Goal: Task Accomplishment & Management: Manage account settings

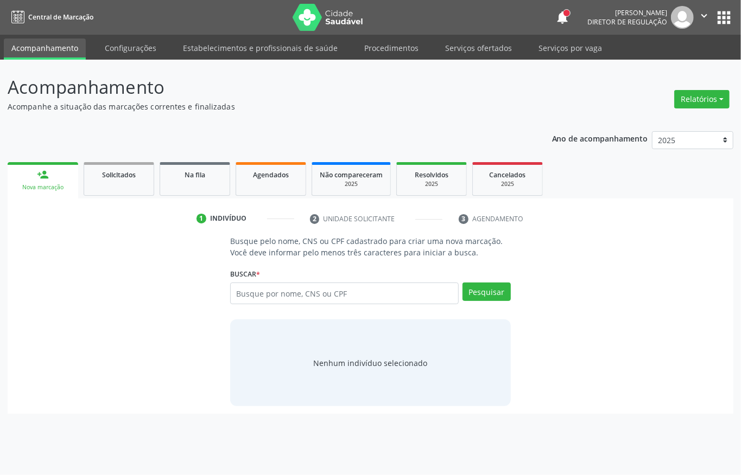
click at [313, 300] on input "text" at bounding box center [344, 294] width 228 height 22
click at [470, 44] on link "Serviços ofertados" at bounding box center [478, 48] width 82 height 19
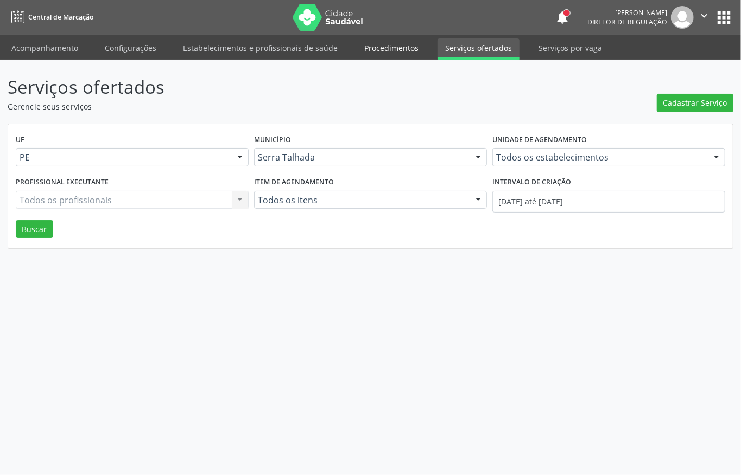
click at [400, 55] on link "Procedimentos" at bounding box center [391, 48] width 69 height 19
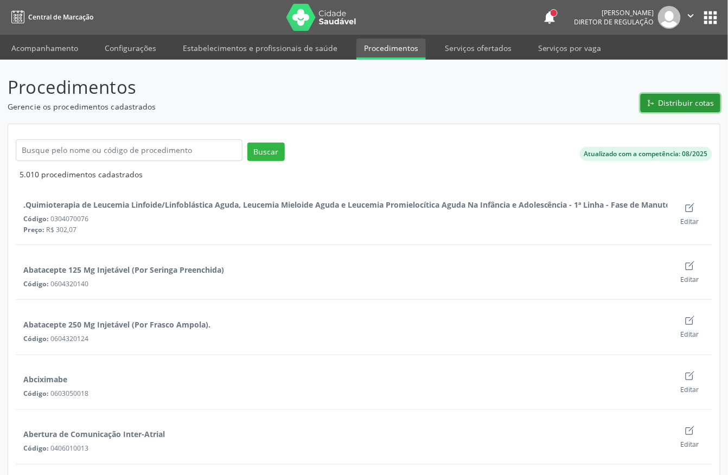
click at [651, 102] on icon "git merge outline" at bounding box center [650, 102] width 3 height 2
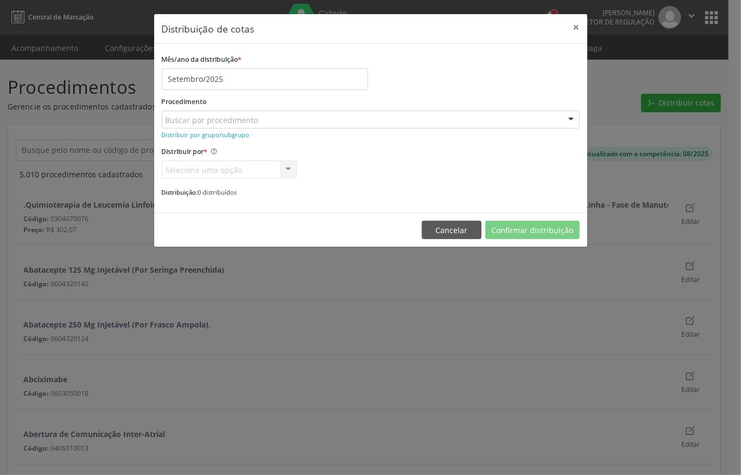
click at [194, 111] on div "Buscar por procedimento" at bounding box center [371, 120] width 418 height 18
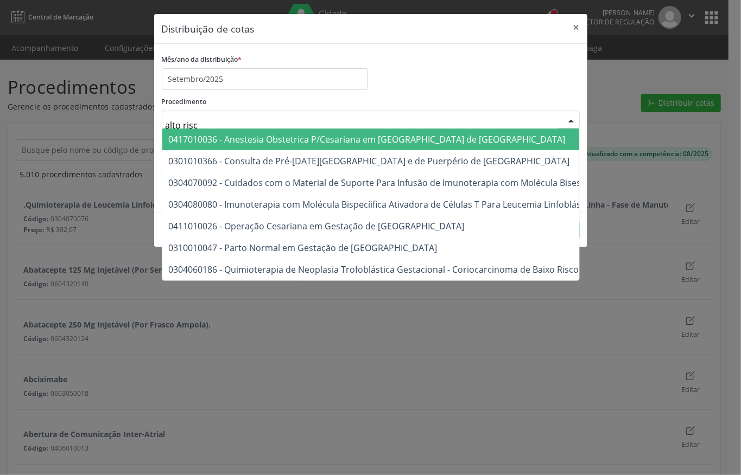
type input "alto risco"
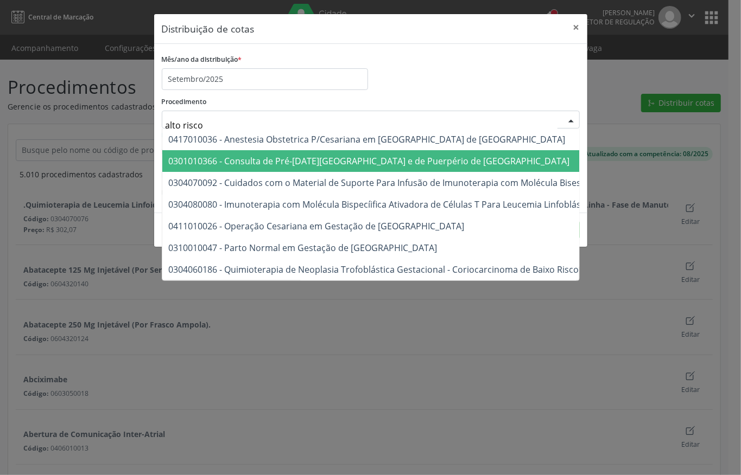
click at [285, 164] on span "0301010366 - Consulta de Pré-[DATE][GEOGRAPHIC_DATA] e de Puerpério de [GEOGRAP…" at bounding box center [369, 161] width 401 height 12
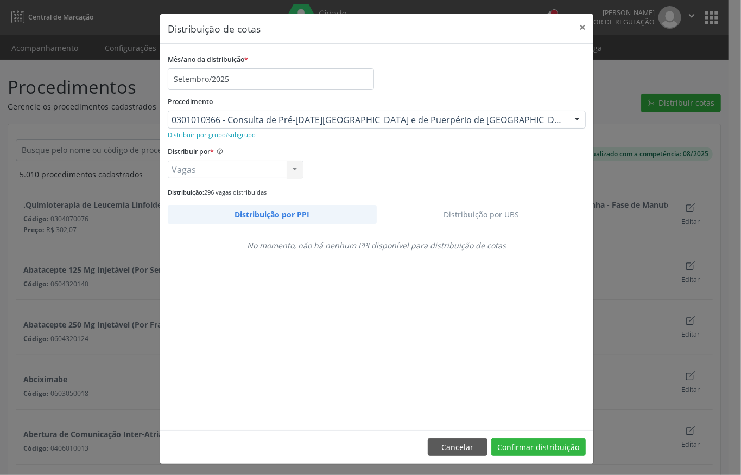
click at [474, 213] on link "Distribuição por UBS" at bounding box center [481, 214] width 209 height 19
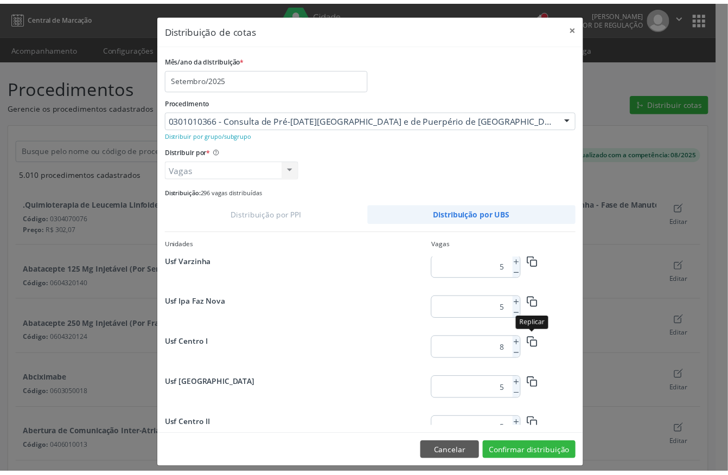
scroll to position [776, 0]
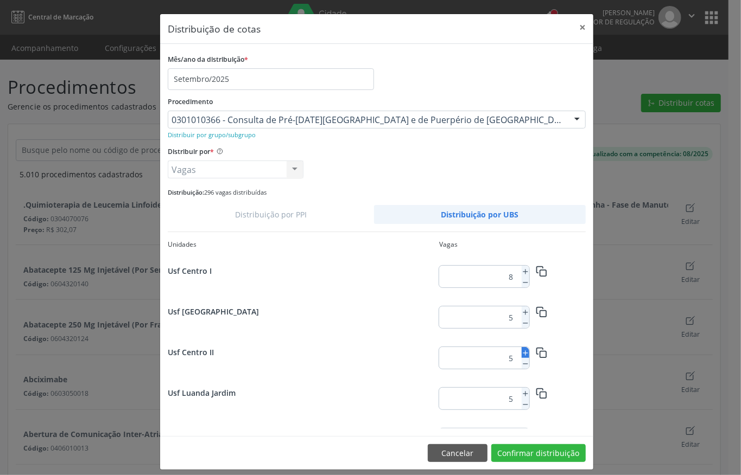
click at [522, 350] on icon at bounding box center [526, 353] width 8 height 8
click at [522, 354] on icon at bounding box center [526, 353] width 8 height 8
type input "7"
click at [534, 455] on button "Confirmar distribuição" at bounding box center [538, 453] width 94 height 18
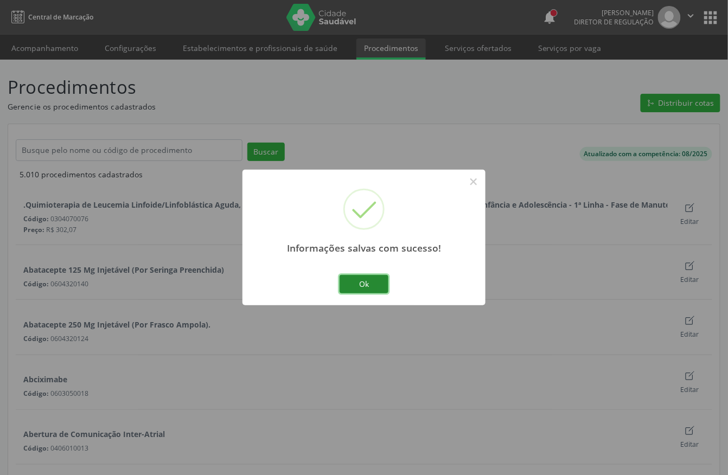
click at [357, 283] on button "Ok" at bounding box center [364, 284] width 49 height 18
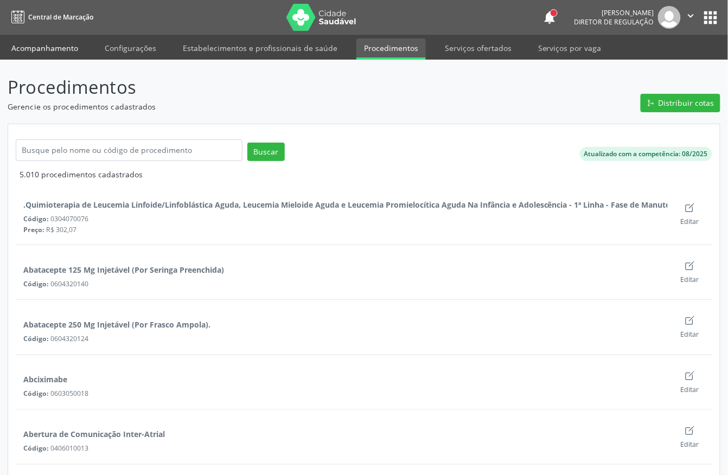
click at [50, 51] on link "Acompanhamento" at bounding box center [45, 48] width 82 height 19
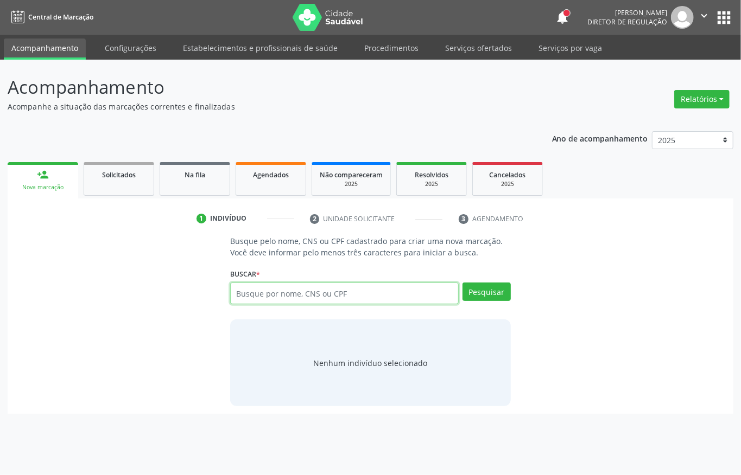
click at [309, 301] on input "text" at bounding box center [344, 294] width 228 height 22
type input "709800021434795"
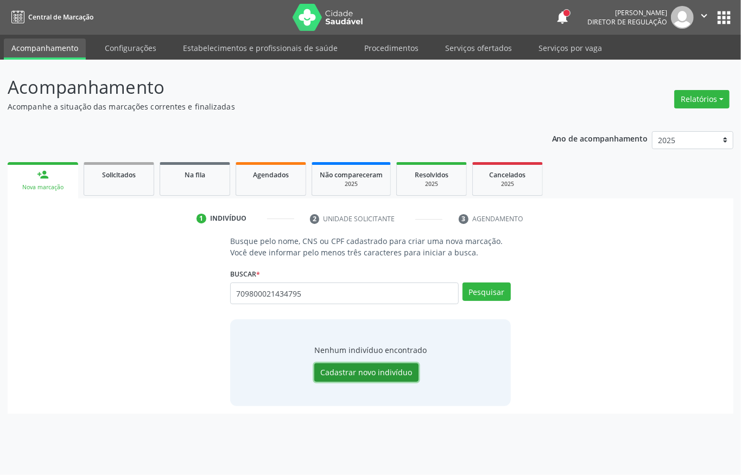
click at [380, 366] on button "Cadastrar novo indivíduo" at bounding box center [366, 373] width 104 height 18
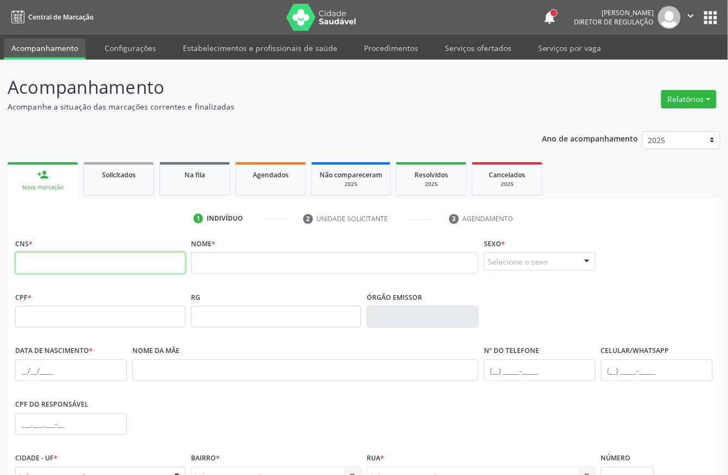
click at [120, 256] on input "text" at bounding box center [100, 263] width 170 height 22
type input "709 8000 2143 4795"
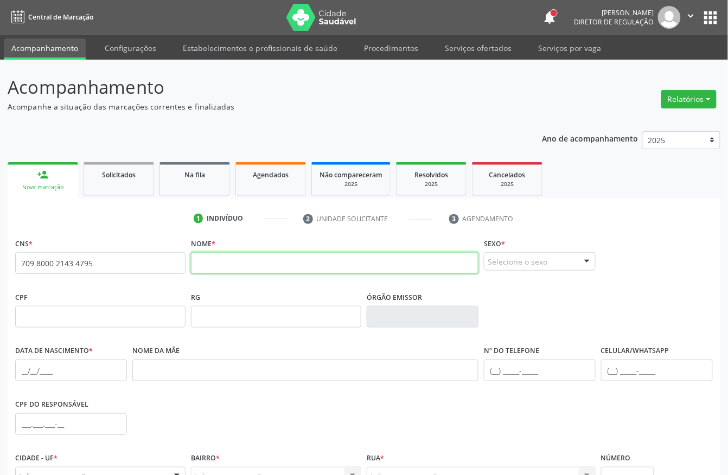
click at [233, 265] on input "text" at bounding box center [335, 263] width 288 height 22
type input "m"
type input "[PERSON_NAME]"
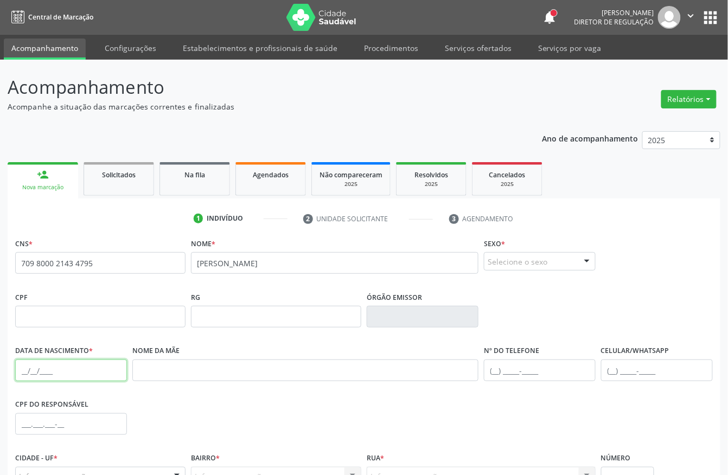
click at [18, 372] on input "text" at bounding box center [71, 371] width 112 height 22
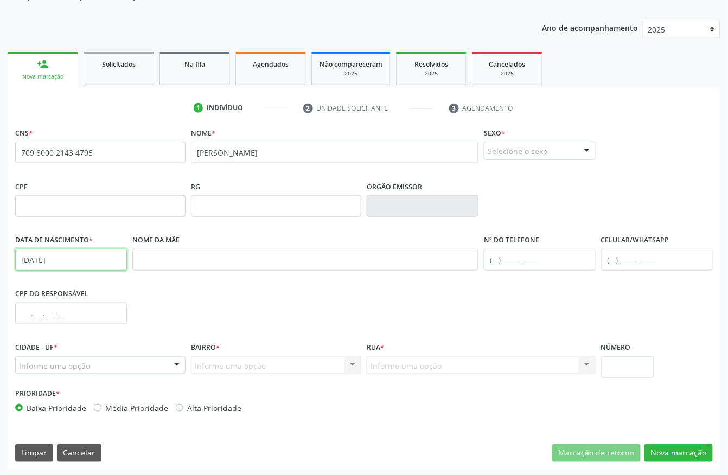
scroll to position [113, 0]
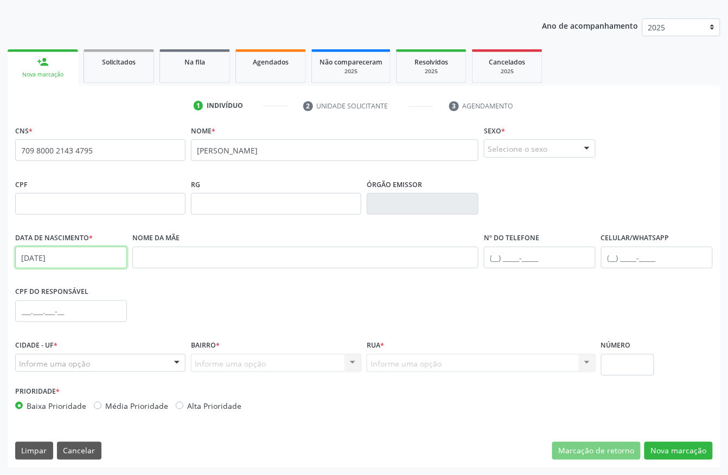
type input "[DATE]"
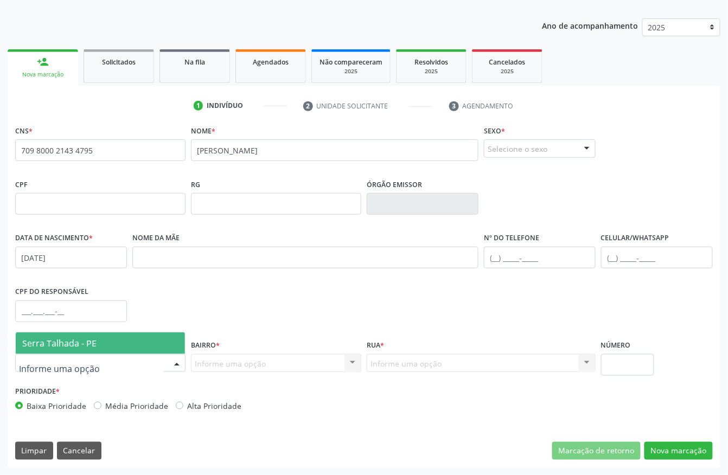
click at [87, 344] on span "Serra Talhada - PE" at bounding box center [59, 344] width 74 height 12
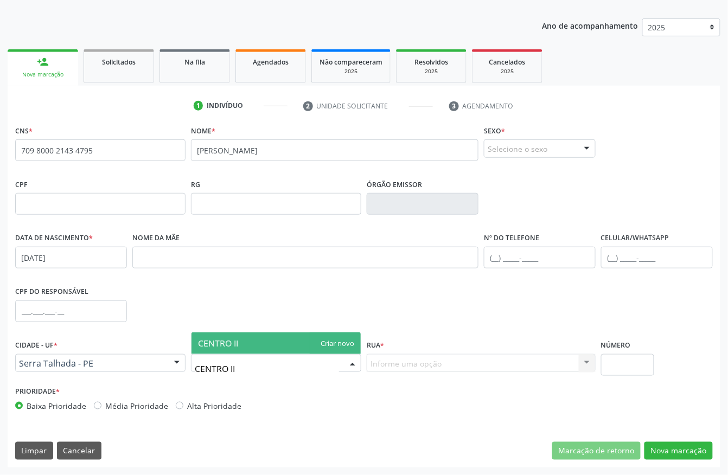
click at [278, 344] on span "CENTRO II" at bounding box center [276, 344] width 169 height 22
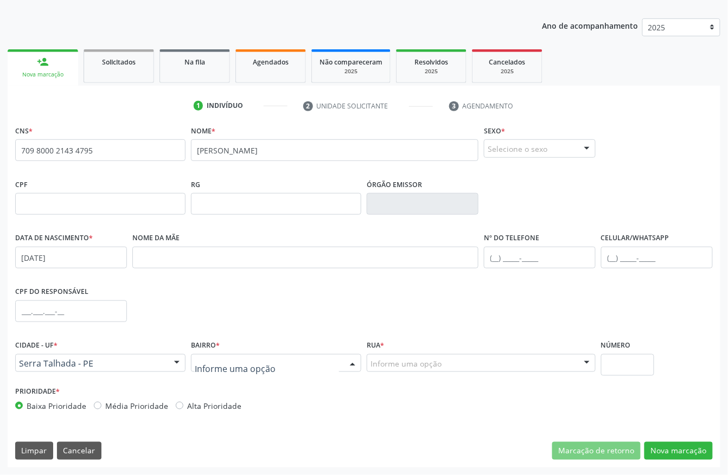
click at [239, 356] on div at bounding box center [276, 363] width 170 height 18
click at [323, 283] on div "Nome da mãe" at bounding box center [306, 257] width 352 height 54
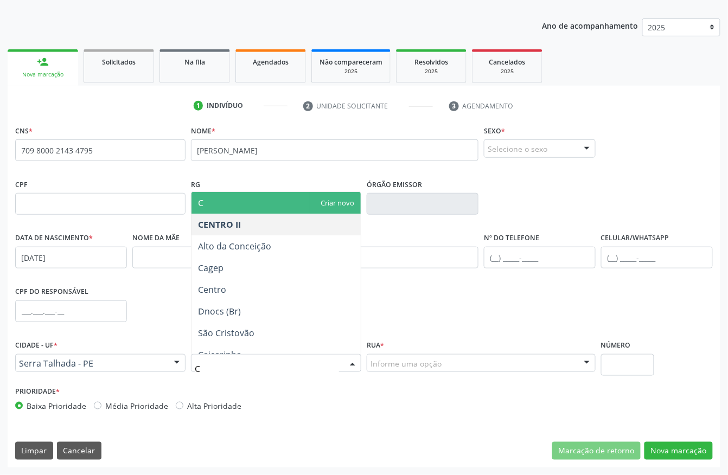
type input "CE"
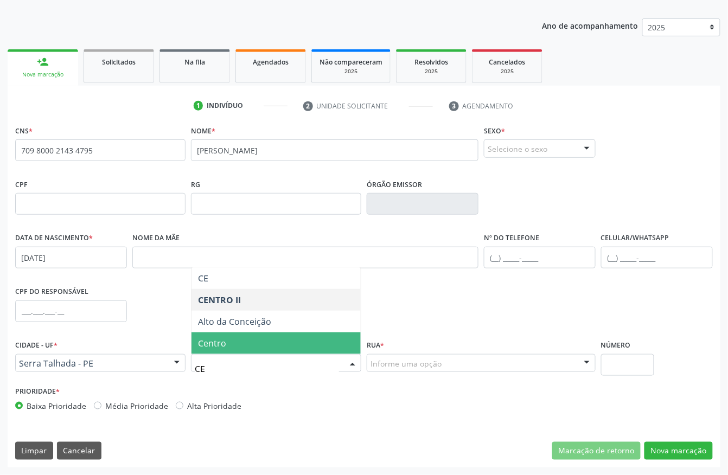
click at [243, 344] on span "Centro" at bounding box center [276, 344] width 169 height 22
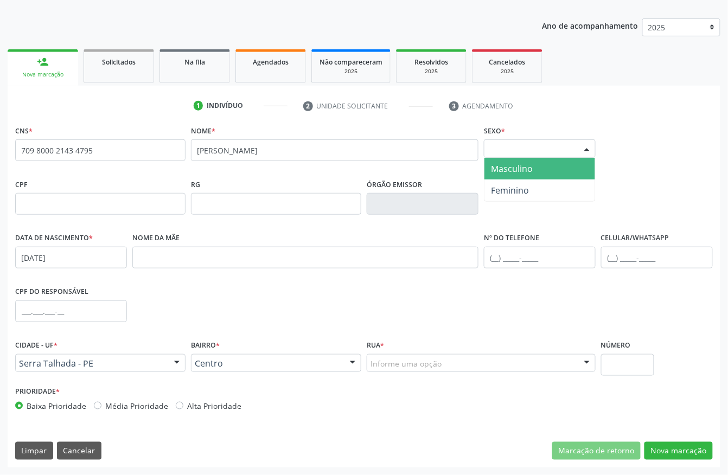
click at [535, 150] on div "Selecione o sexo" at bounding box center [540, 148] width 112 height 18
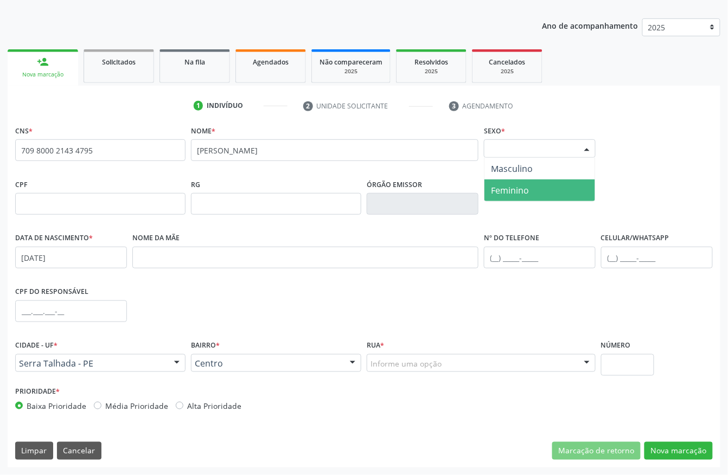
click at [523, 185] on span "Feminino" at bounding box center [510, 191] width 38 height 12
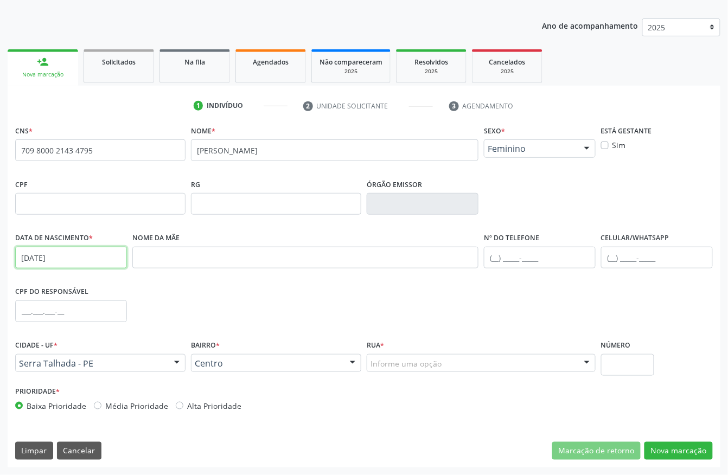
click at [64, 257] on input "[DATE]" at bounding box center [71, 258] width 112 height 22
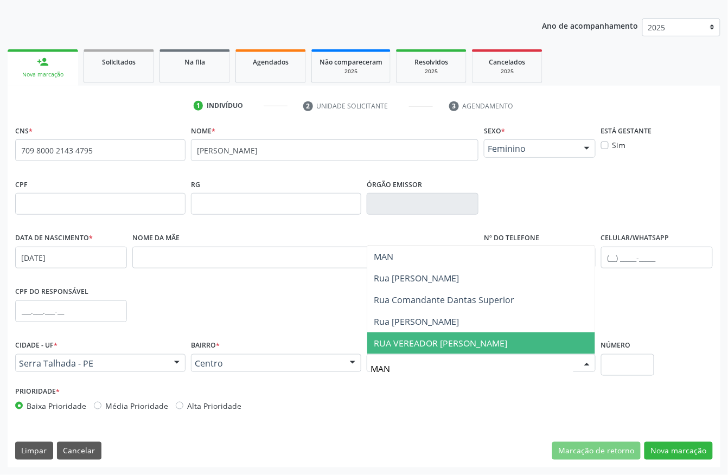
type input "MANO"
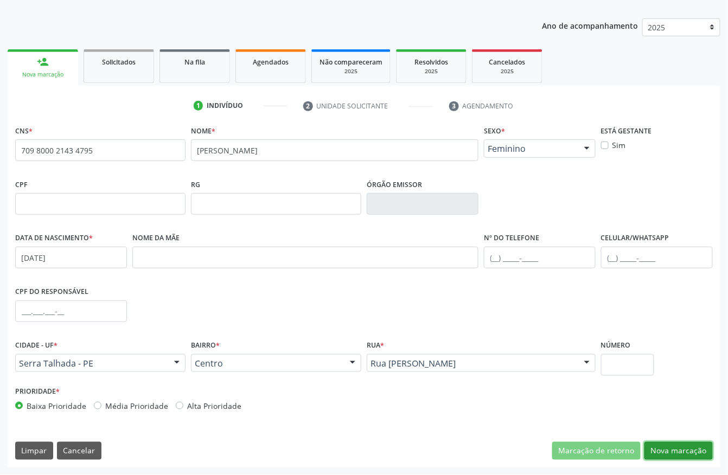
click at [701, 452] on button "Nova marcação" at bounding box center [679, 451] width 68 height 18
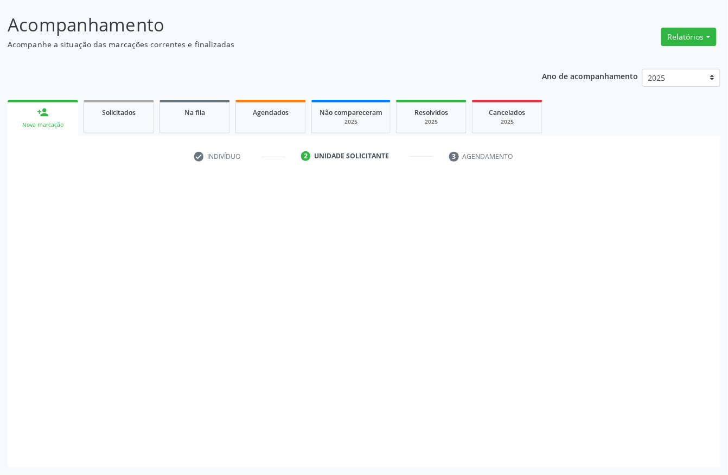
scroll to position [63, 0]
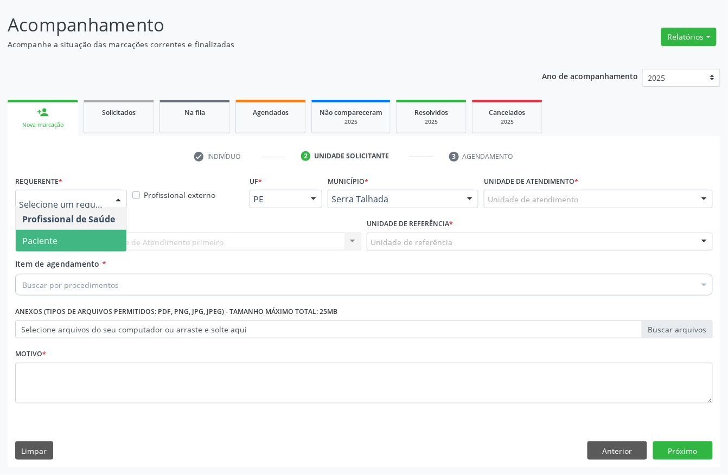
click at [72, 231] on span "Paciente" at bounding box center [71, 241] width 111 height 22
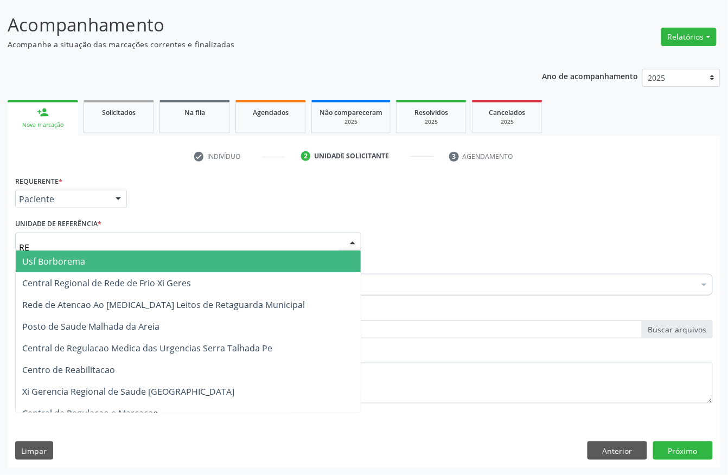
type input "REA"
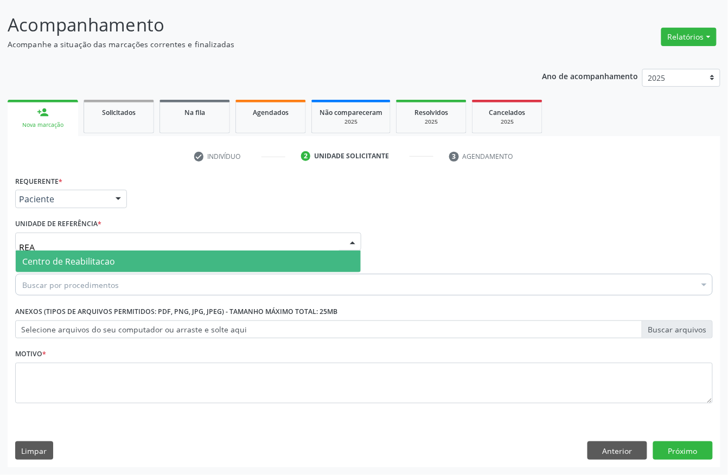
click at [69, 264] on span "Centro de Reabilitacao" at bounding box center [68, 262] width 93 height 12
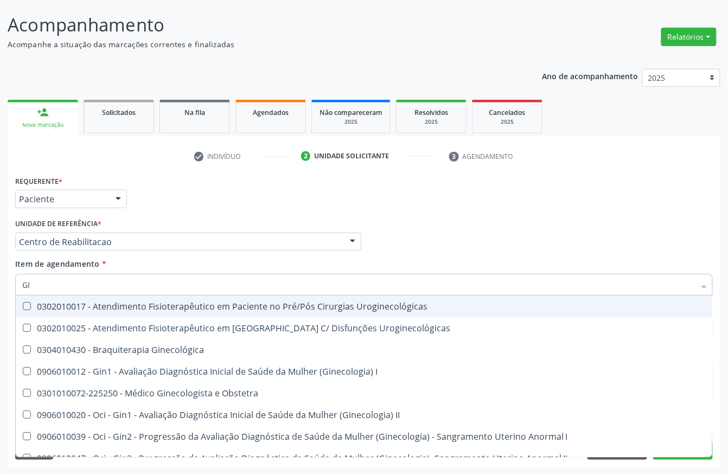
type input "G"
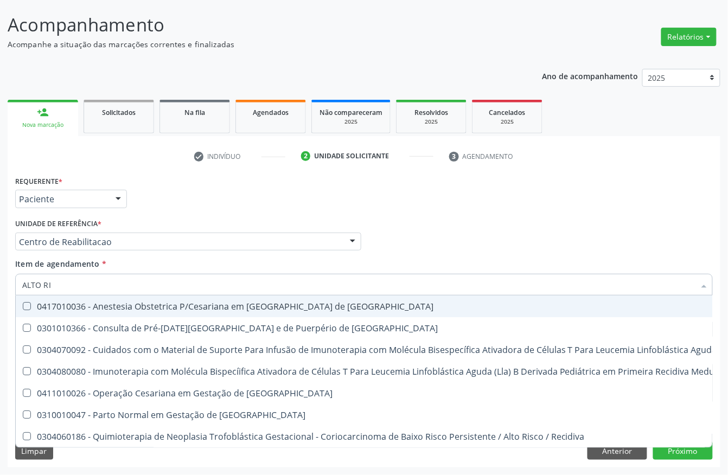
type input "ALTO RIS"
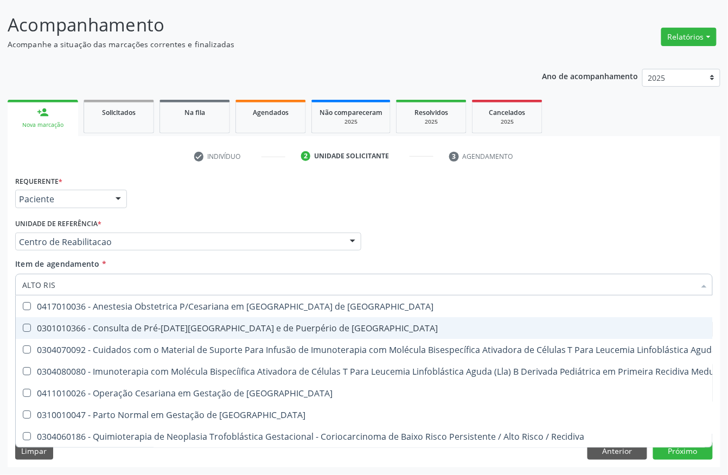
click at [84, 317] on span "0301010366 - Consulta de Pré-[DATE][GEOGRAPHIC_DATA] e de Puerpério de [GEOGRAP…" at bounding box center [580, 328] width 1128 height 22
checkbox Risco "true"
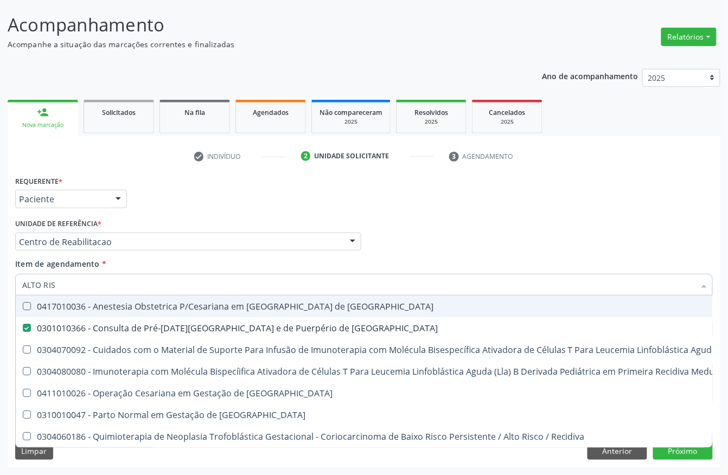
click at [150, 201] on div "Requerente * Paciente Profissional de Saúde Paciente Nenhum resultado encontrad…" at bounding box center [363, 194] width 703 height 42
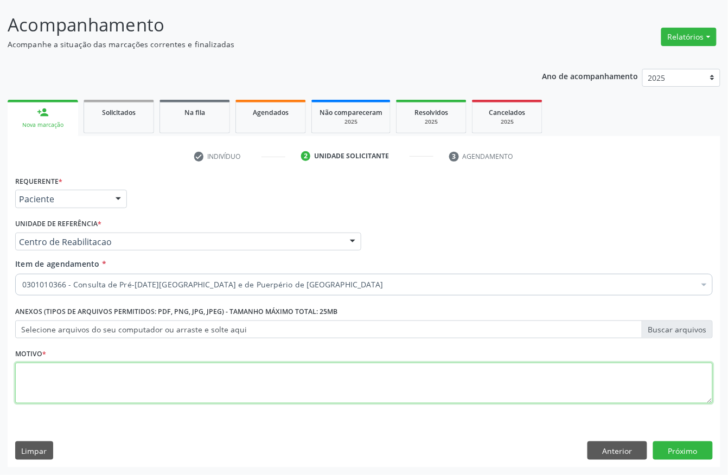
click at [40, 396] on textarea at bounding box center [364, 383] width 698 height 41
type textarea "S"
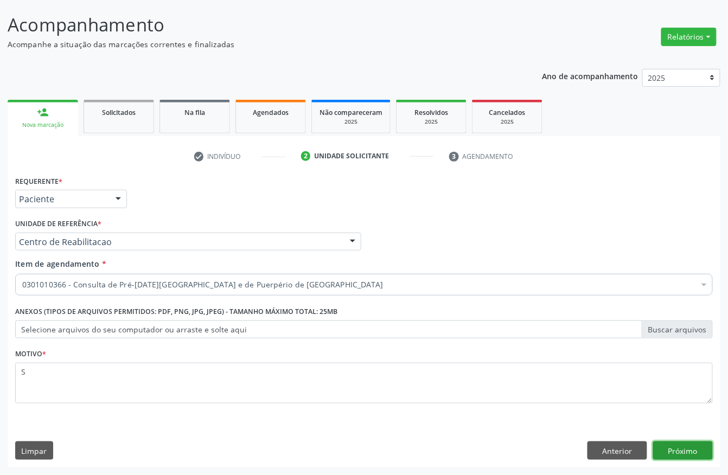
click at [683, 459] on button "Próximo" at bounding box center [683, 451] width 60 height 18
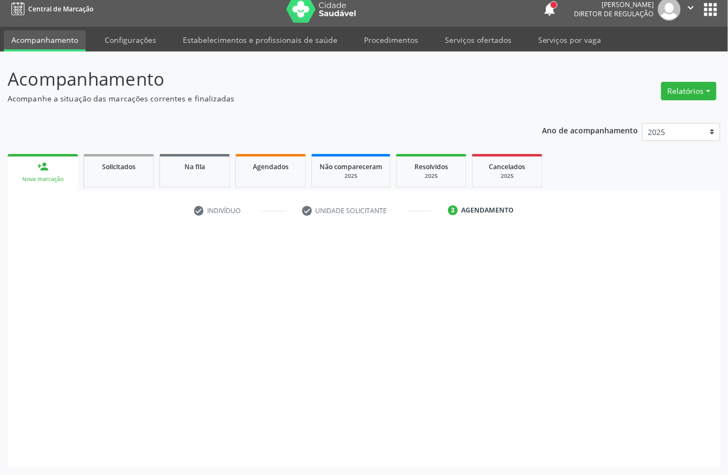
scroll to position [0, 0]
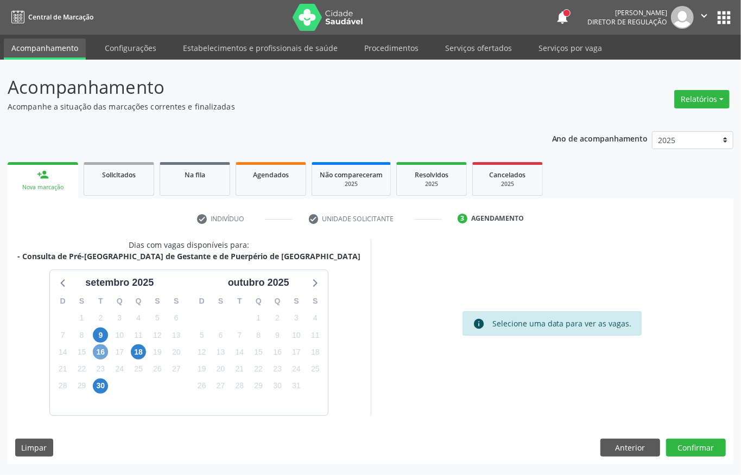
click at [96, 353] on span "16" at bounding box center [100, 352] width 15 height 15
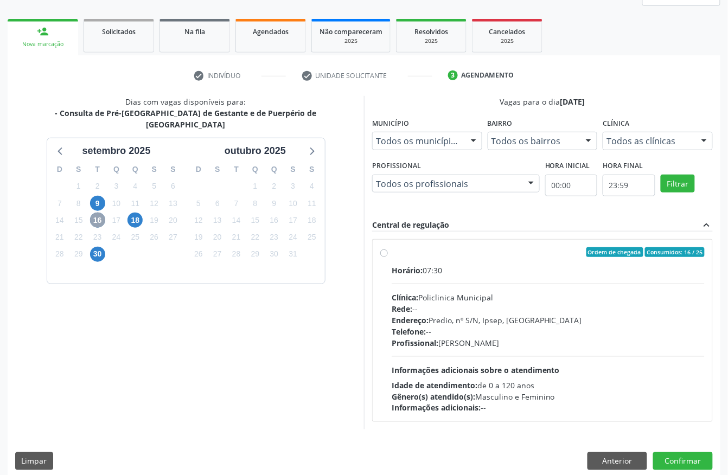
scroll to position [144, 0]
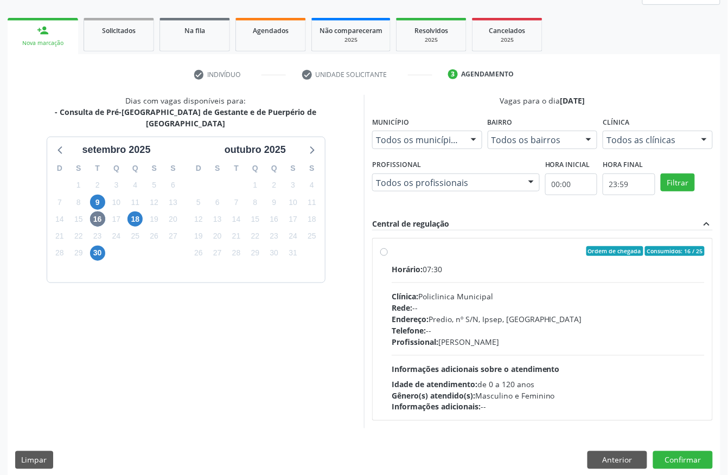
click at [487, 330] on div "Telefone: --" at bounding box center [548, 330] width 313 height 11
click at [388, 256] on input "Ordem de chegada Consumidos: 16 / 25 Horário: 07:30 Clínica: Policlinica Munici…" at bounding box center [384, 251] width 8 height 10
radio input "true"
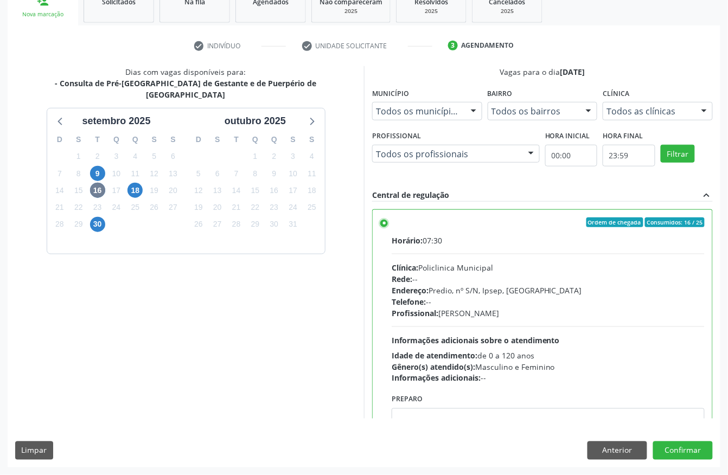
scroll to position [55, 0]
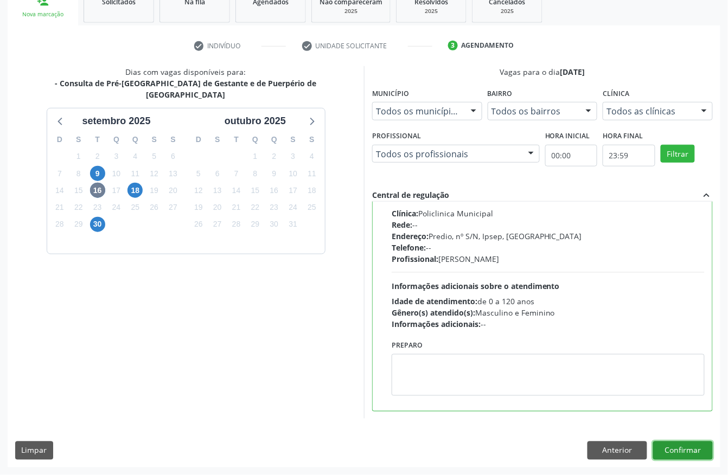
click at [686, 456] on button "Confirmar" at bounding box center [683, 451] width 60 height 18
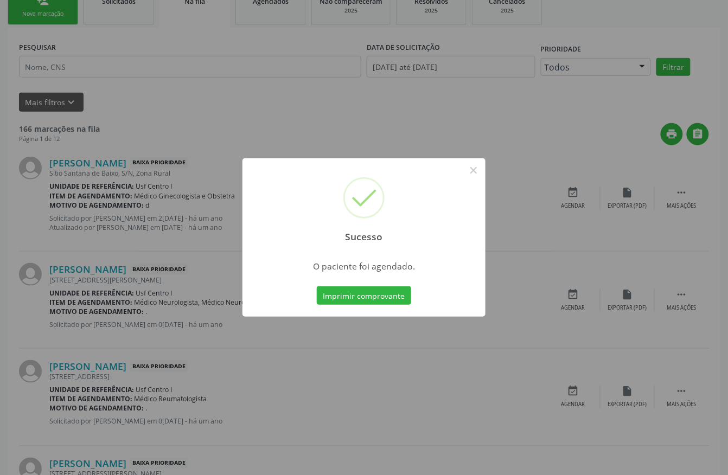
scroll to position [0, 0]
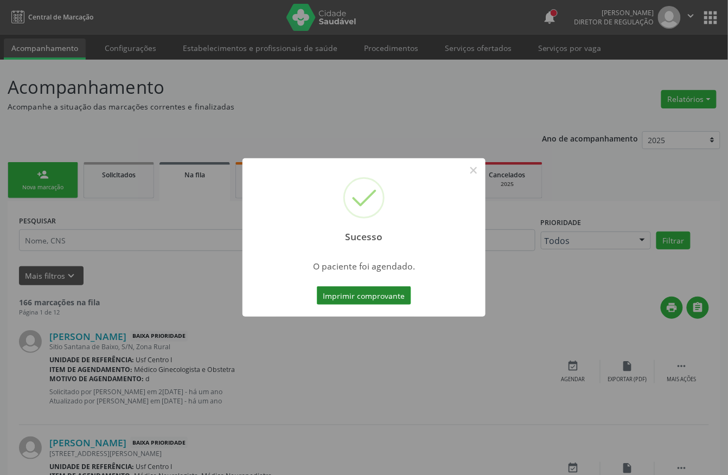
click at [378, 291] on button "Imprimir comprovante" at bounding box center [364, 296] width 94 height 18
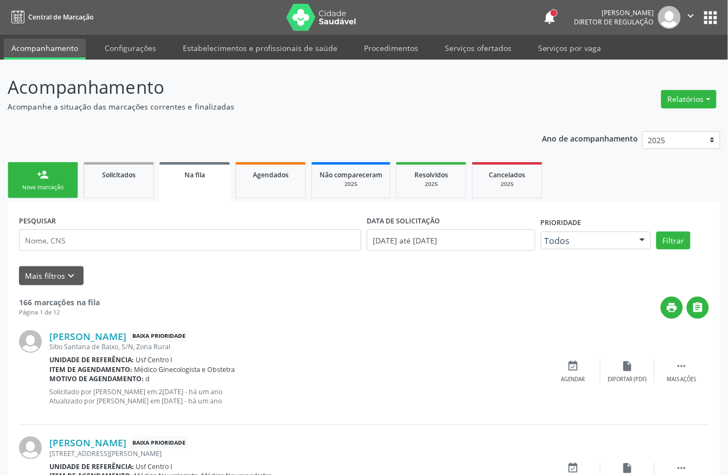
drag, startPoint x: 52, startPoint y: 179, endPoint x: 67, endPoint y: 178, distance: 15.2
click at [52, 179] on link "person_add Nova marcação" at bounding box center [43, 180] width 71 height 36
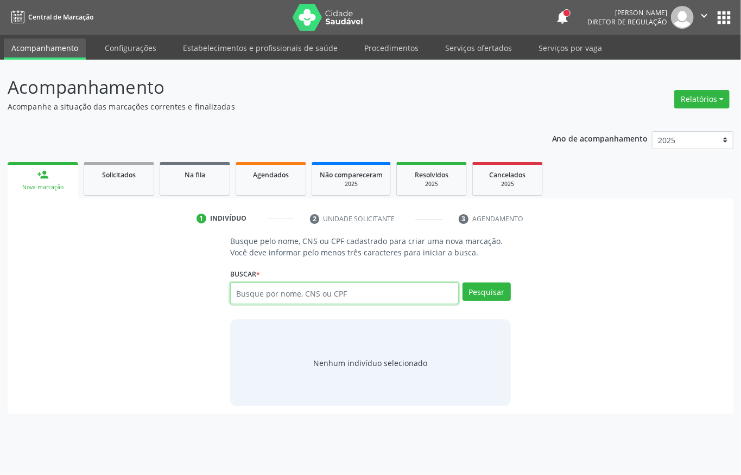
click at [302, 300] on input "text" at bounding box center [344, 294] width 228 height 22
type input "700804475837089"
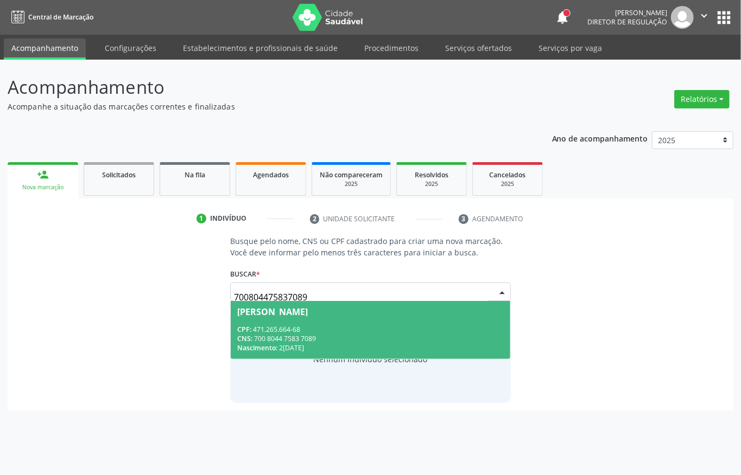
click at [393, 328] on div "CPF: 471.265.664-68" at bounding box center [370, 329] width 266 height 9
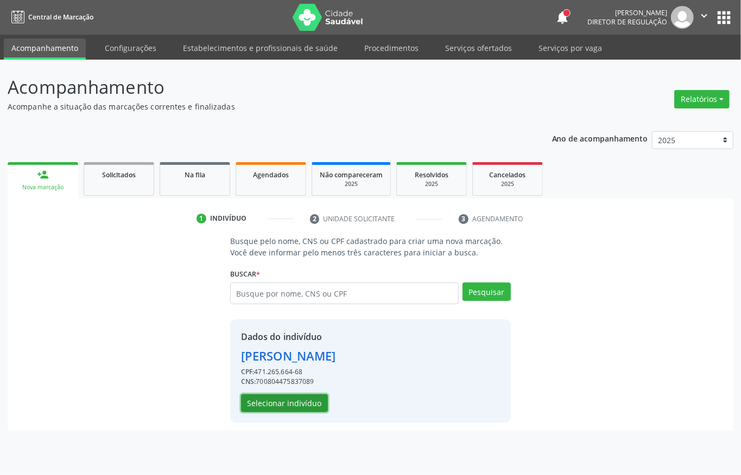
click at [294, 406] on button "Selecionar indivíduo" at bounding box center [284, 404] width 87 height 18
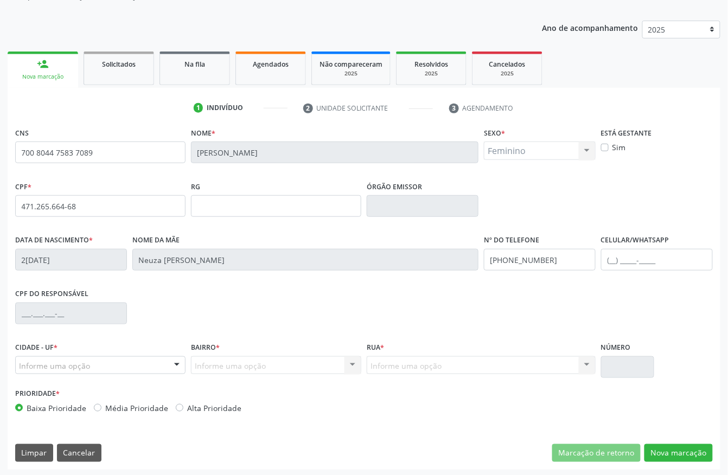
scroll to position [113, 0]
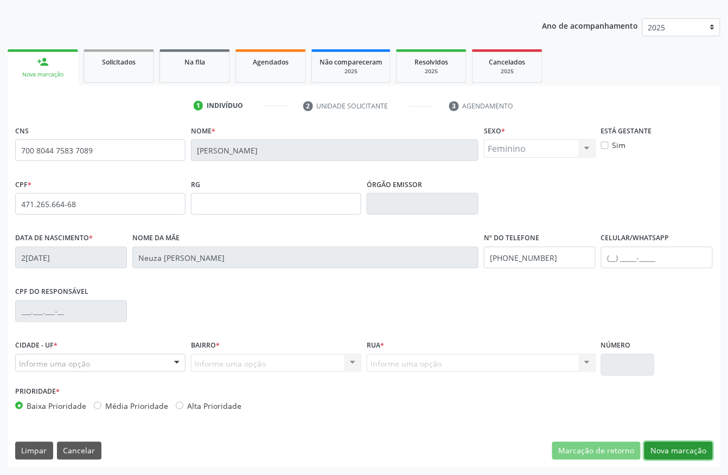
click at [661, 458] on button "Nova marcação" at bounding box center [679, 451] width 68 height 18
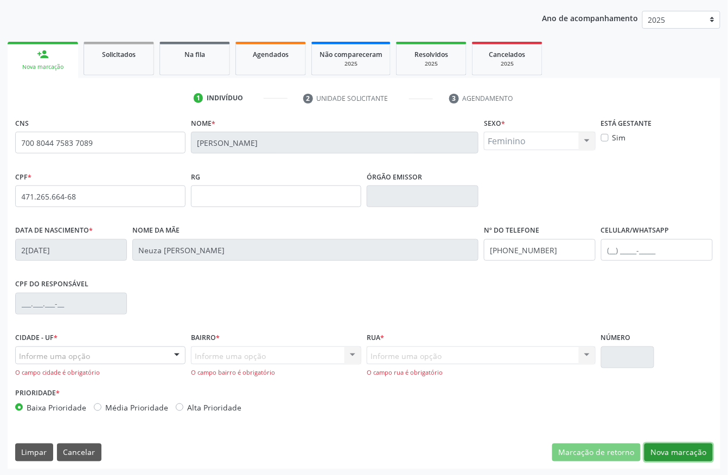
scroll to position [123, 0]
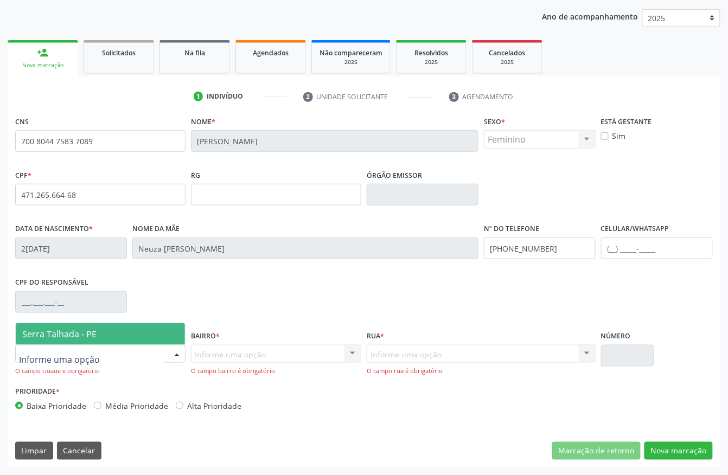
click at [127, 351] on div at bounding box center [100, 354] width 170 height 18
click at [81, 326] on span "Serra Talhada - PE" at bounding box center [100, 334] width 169 height 22
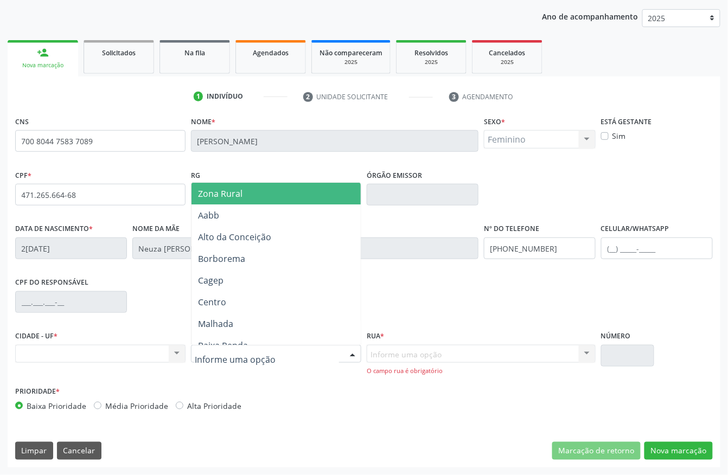
click at [205, 191] on span "Zona Rural" at bounding box center [220, 194] width 44 height 12
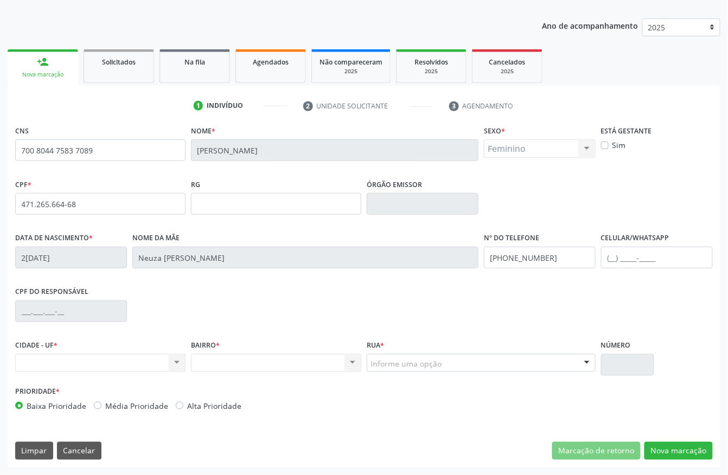
scroll to position [113, 0]
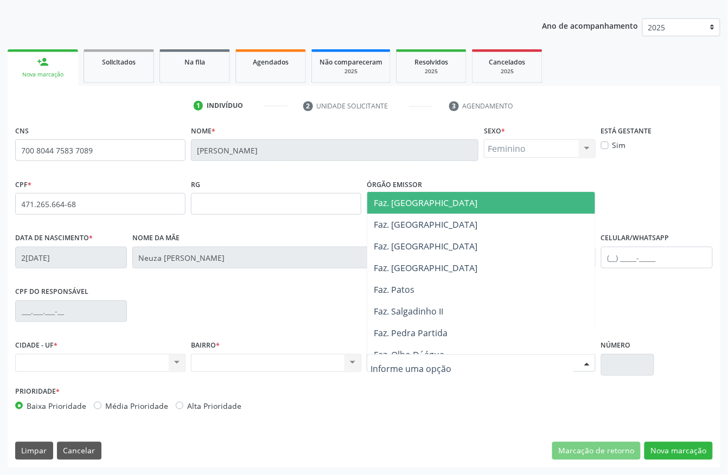
click at [398, 195] on span "Faz. [GEOGRAPHIC_DATA]" at bounding box center [484, 203] width 235 height 22
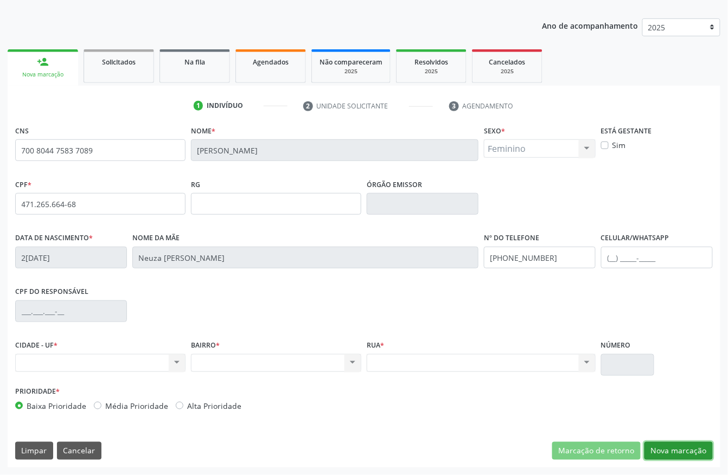
click at [660, 453] on button "Nova marcação" at bounding box center [679, 451] width 68 height 18
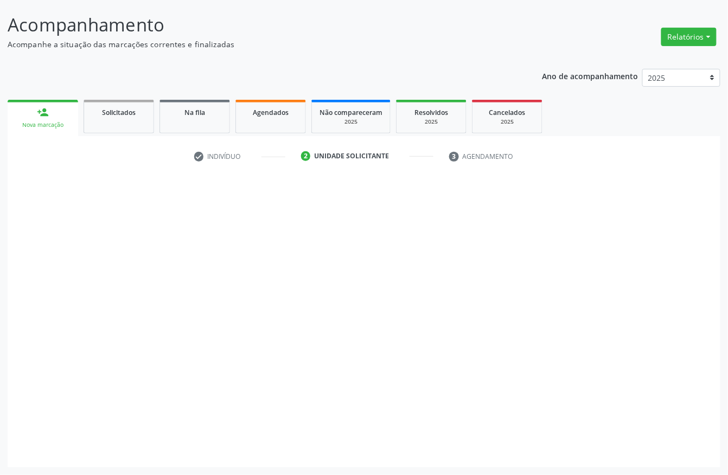
scroll to position [63, 0]
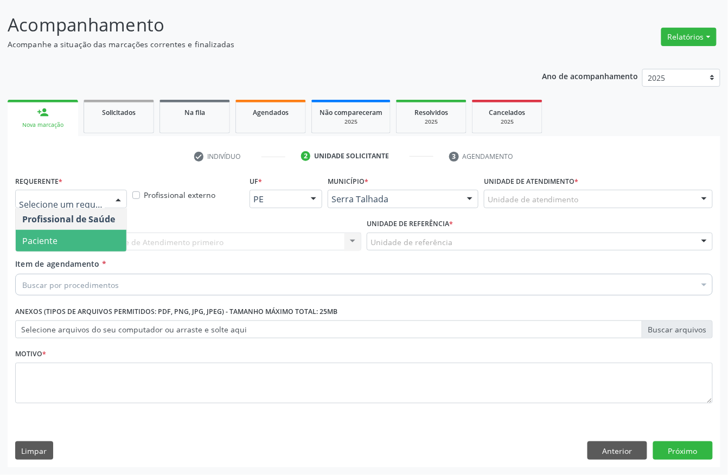
click at [81, 233] on span "Paciente" at bounding box center [71, 241] width 111 height 22
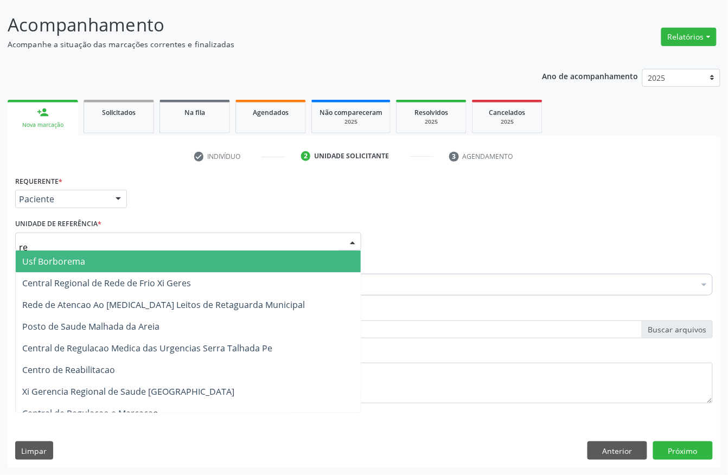
type input "rea"
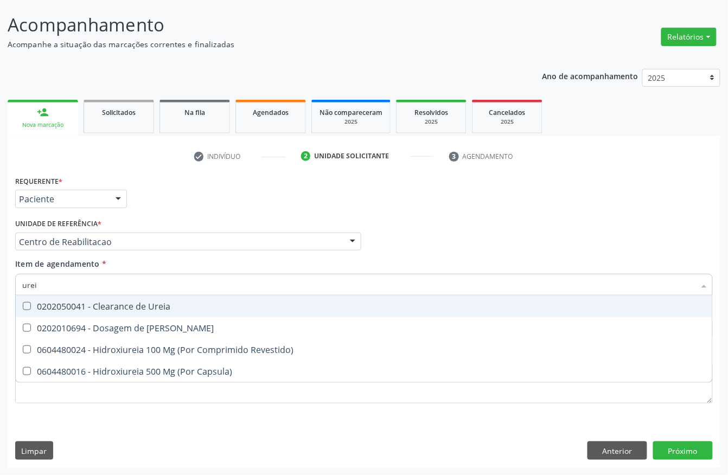
type input "ureia"
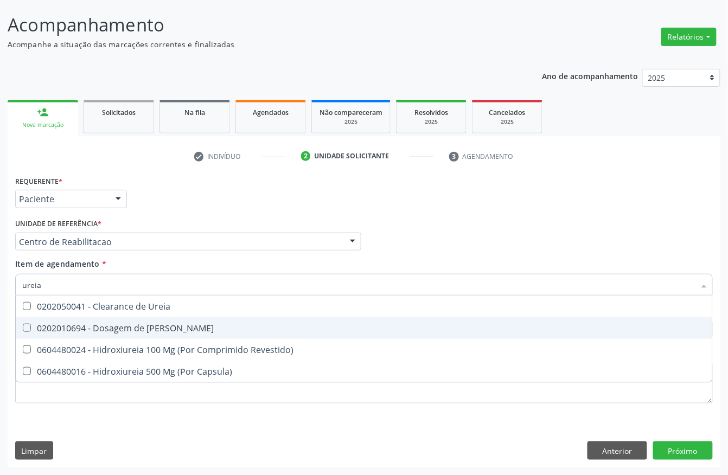
click at [104, 319] on span "0202010694 - Dosagem de [PERSON_NAME]" at bounding box center [364, 328] width 697 height 22
checkbox Ureia "true"
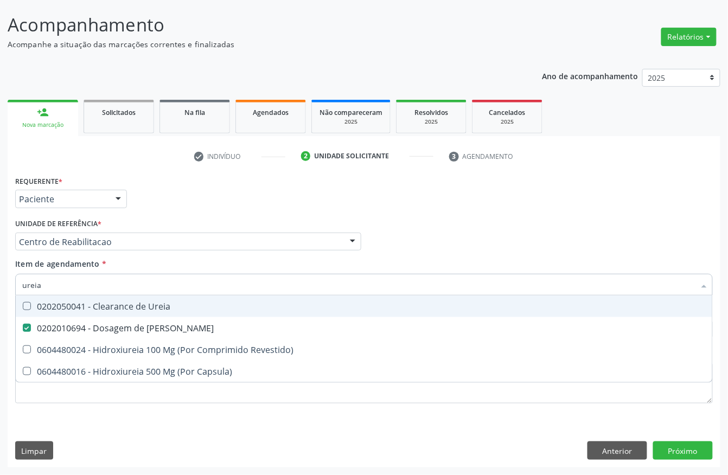
click at [86, 281] on input "ureia" at bounding box center [358, 285] width 673 height 22
type input "cr"
checkbox Ureia "false"
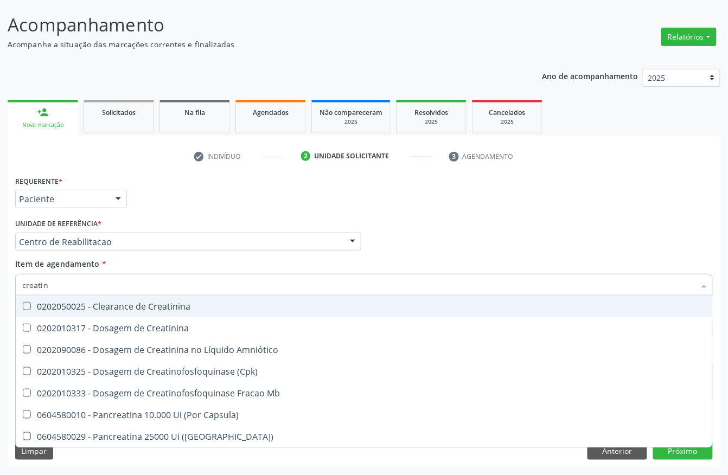
type input "creatini"
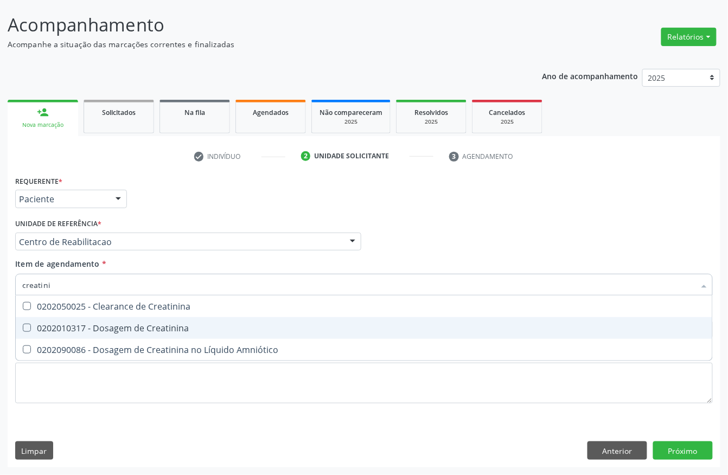
click at [83, 333] on span "0202010317 - Dosagem de Creatinina" at bounding box center [364, 328] width 697 height 22
checkbox Creatinina "true"
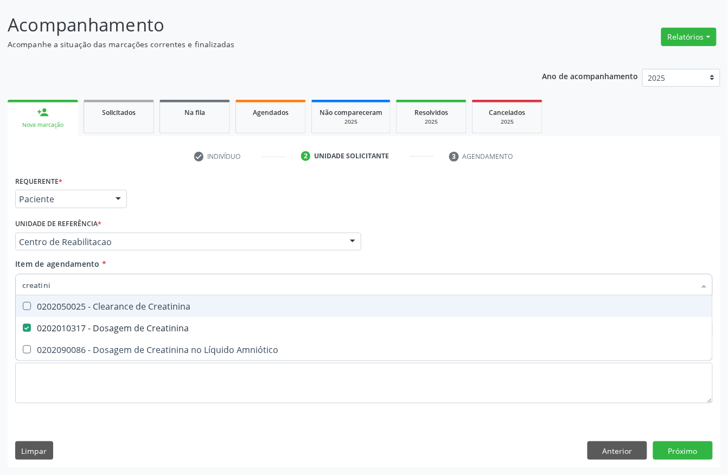
click at [68, 277] on input "creatini" at bounding box center [358, 285] width 673 height 22
checkbox Creatinina "false"
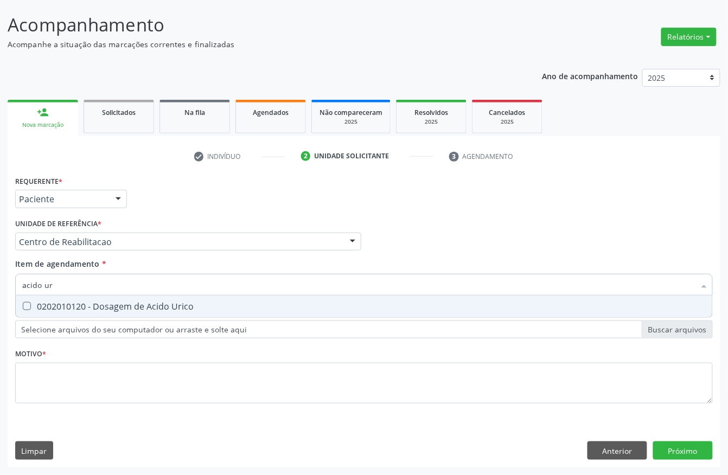
type input "acido uri"
click at [69, 302] on div "0202010120 - Dosagem de Acido Urico" at bounding box center [364, 306] width 684 height 9
checkbox Urico "true"
click at [69, 288] on input "acido uri" at bounding box center [358, 285] width 673 height 22
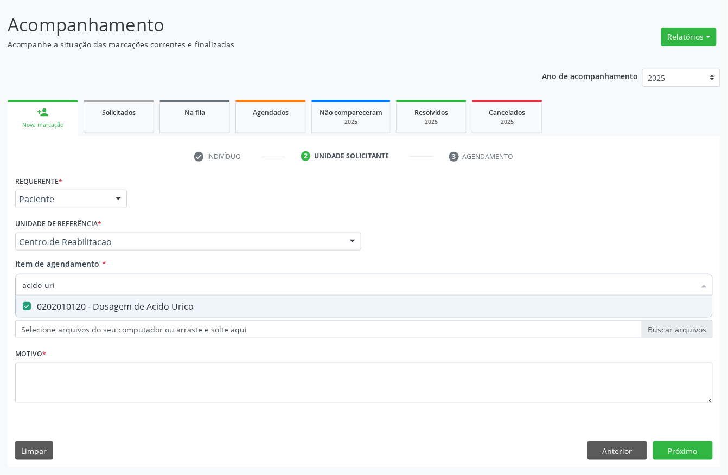
click at [69, 288] on input "acido uri" at bounding box center [358, 285] width 673 height 22
checkbox Urico "false"
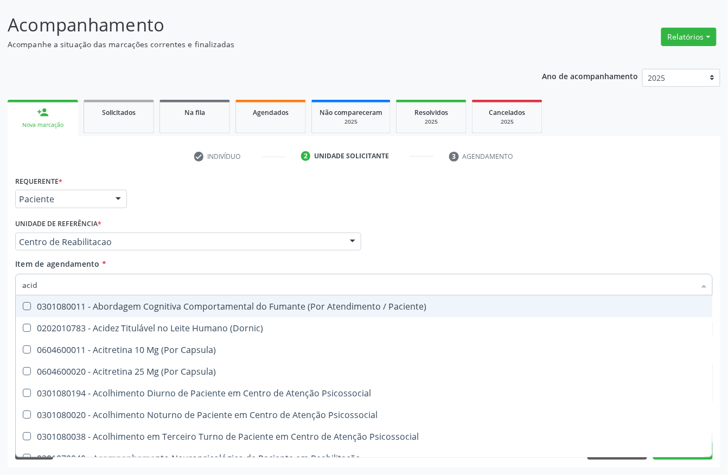
type input "acido"
checkbox Reabilitacao "true"
checkbox Bilateral "false"
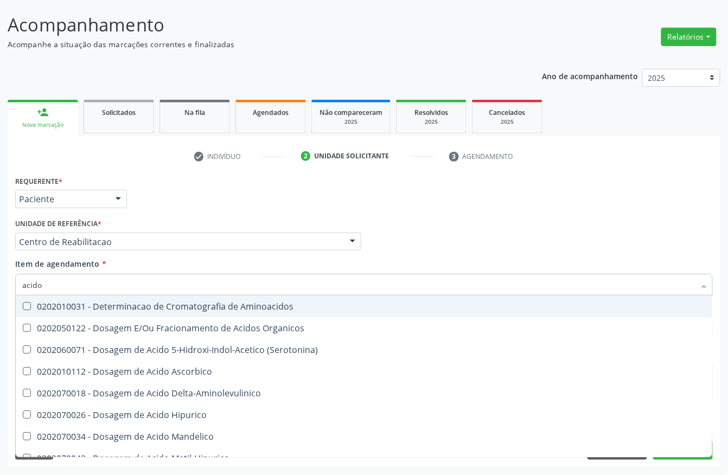
type input "acido u"
checkbox Aminoacidos "true"
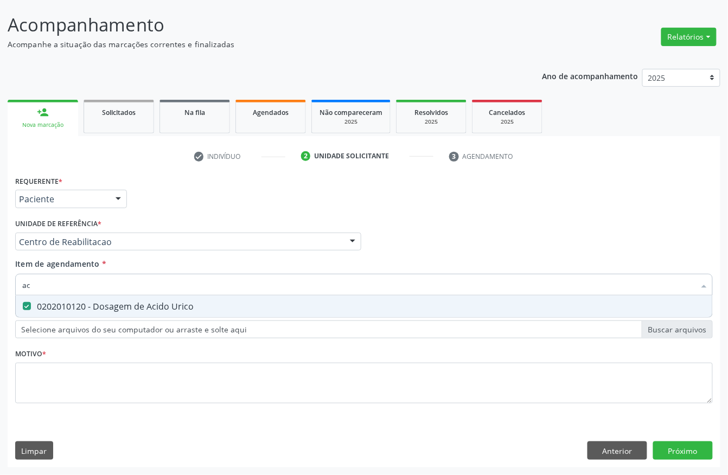
type input "a"
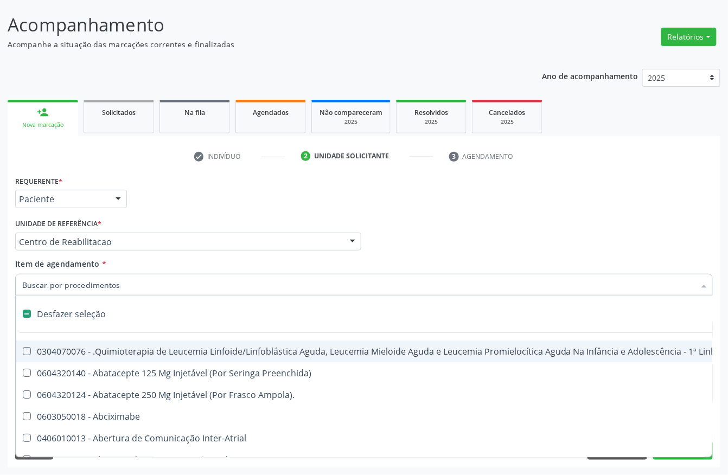
checkbox Manutenção "false"
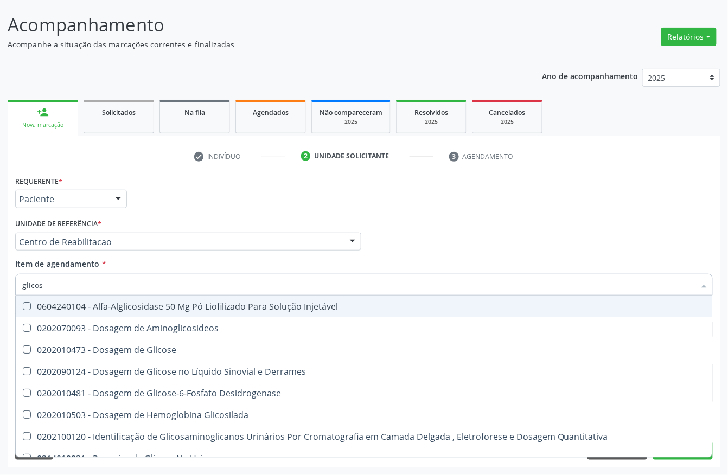
type input "glicose"
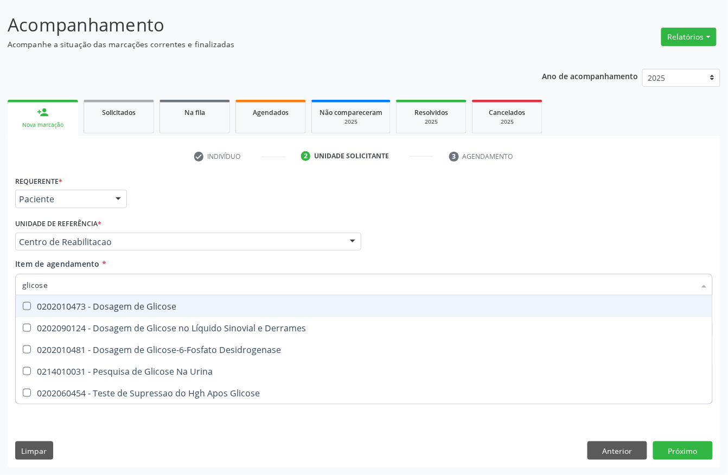
click at [72, 303] on div "0202010473 - Dosagem de Glicose" at bounding box center [364, 306] width 684 height 9
checkbox Glicose "true"
click at [65, 278] on input "glicose" at bounding box center [358, 285] width 673 height 22
checkbox Glicose "false"
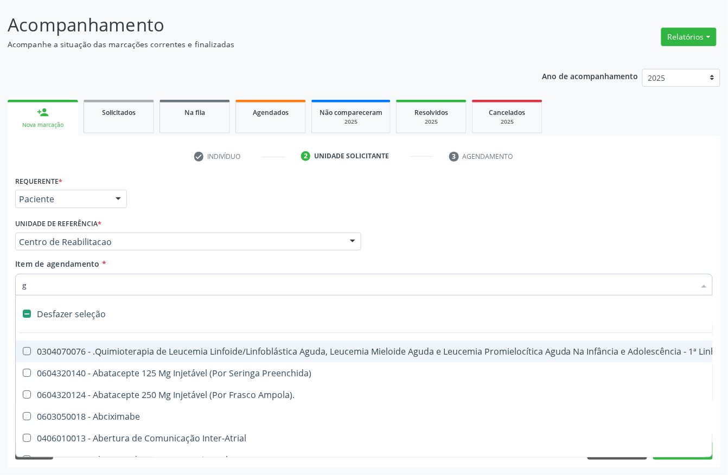
type input "gl"
checkbox Aparentado "true"
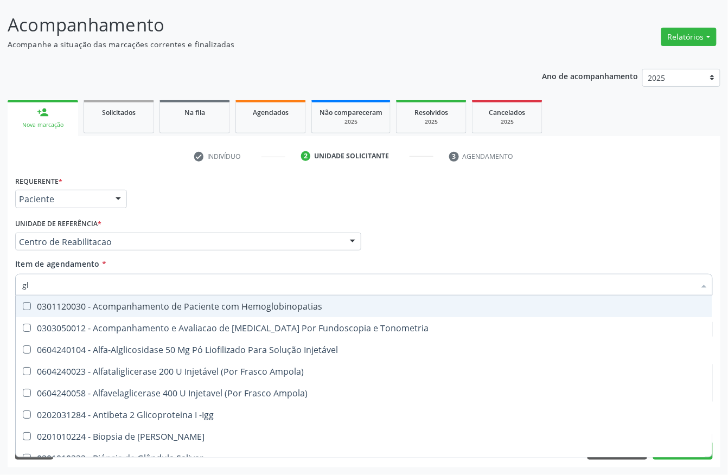
type input "gli"
checkbox \(Confirmatorio\) "true"
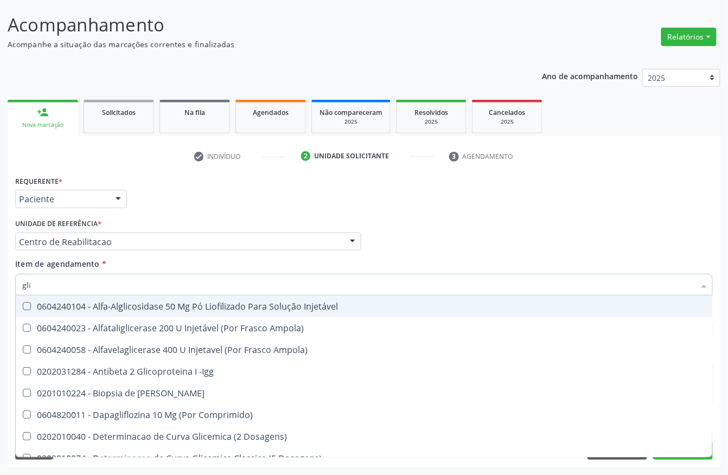
type input "glic"
checkbox Aminoglicosideos "true"
checkbox Glicose "false"
type input "glico"
checkbox Comprimido\) "true"
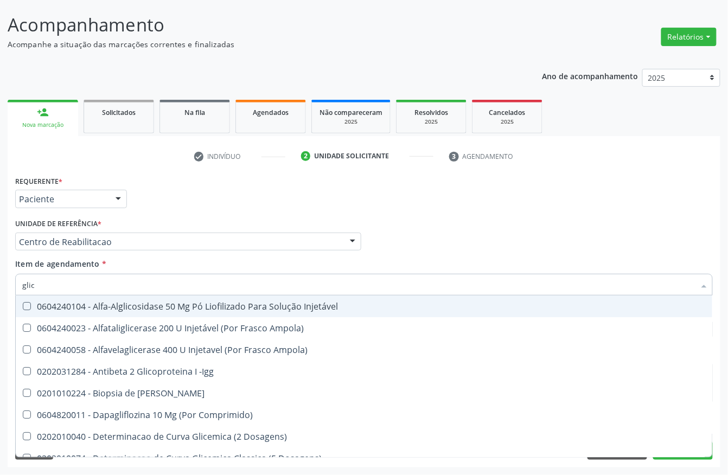
checkbox Aminoglicosideos "false"
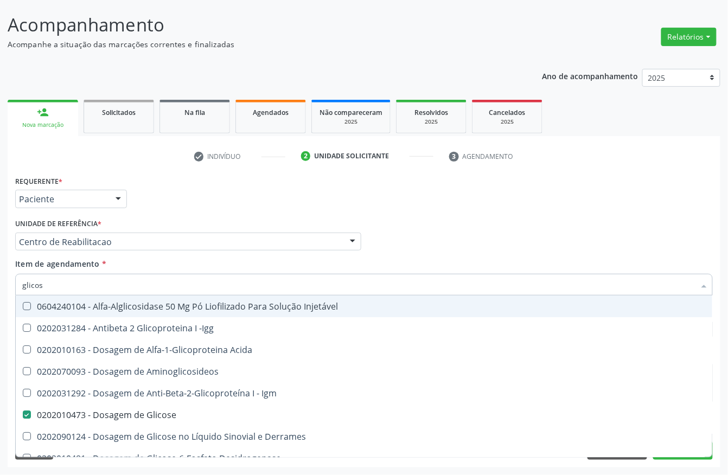
type input "glicosi"
checkbox Acida "false"
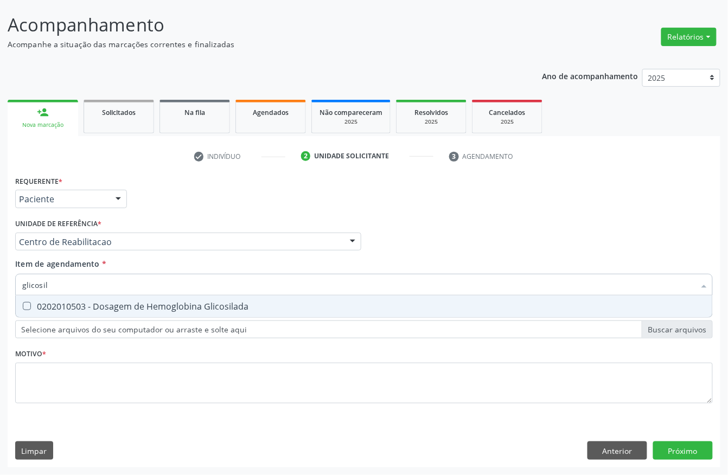
type input "glicosila"
click at [71, 311] on div "0202010503 - Dosagem de Hemoglobina Glicosilada" at bounding box center [364, 306] width 684 height 9
checkbox Glicosilada "true"
click at [67, 279] on input "glicosila" at bounding box center [358, 285] width 673 height 22
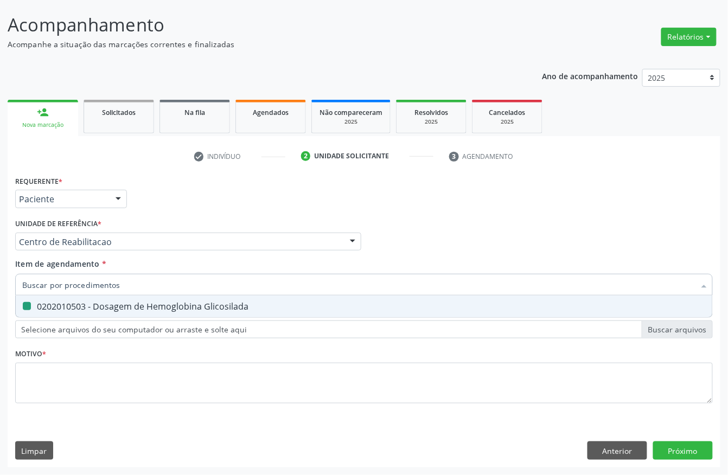
checkbox Glicosilada "false"
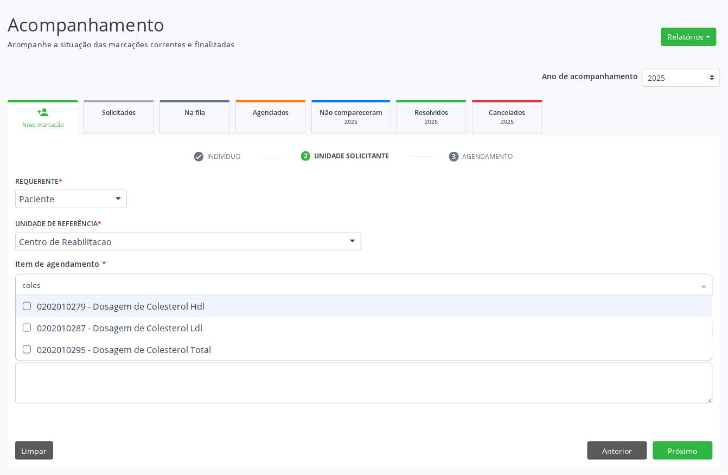
type input "colest"
click at [41, 311] on span "0202010279 - Dosagem de Colesterol Hdl" at bounding box center [364, 307] width 697 height 22
checkbox Hdl "true"
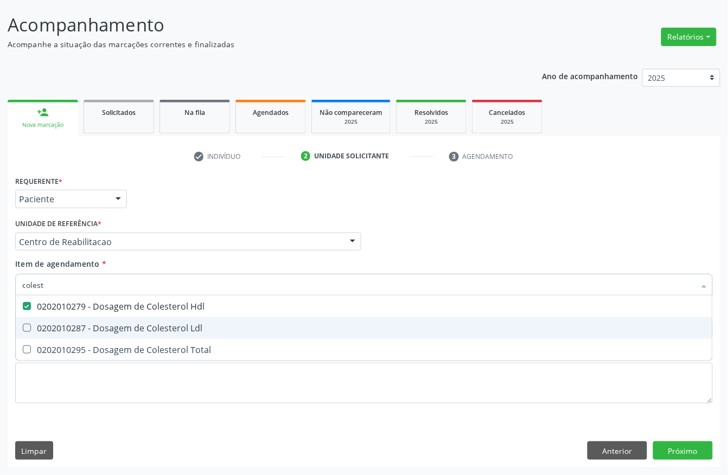
click at [41, 324] on div "0202010287 - Dosagem de Colesterol Ldl" at bounding box center [364, 328] width 684 height 9
checkbox Ldl "true"
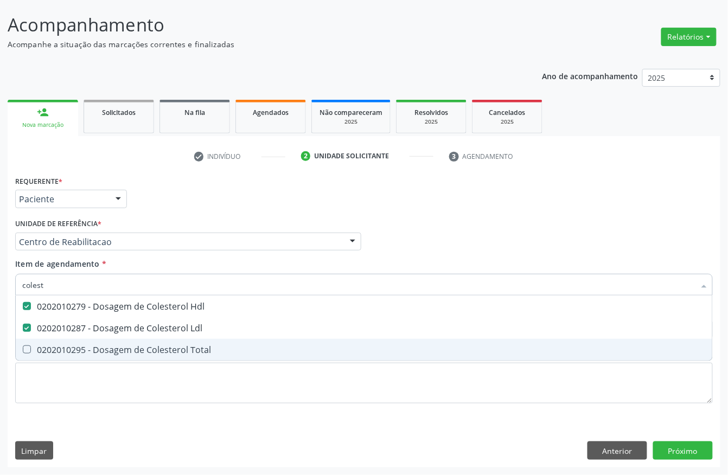
click at [41, 347] on div "0202010295 - Dosagem de Colesterol Total" at bounding box center [364, 350] width 684 height 9
checkbox Total "true"
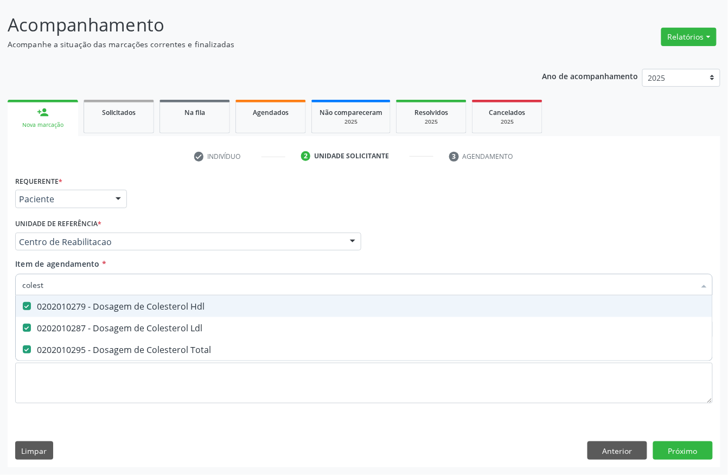
click at [63, 278] on input "colest" at bounding box center [358, 285] width 673 height 22
type input "tri"
checkbox Hdl "false"
checkbox Ldl "false"
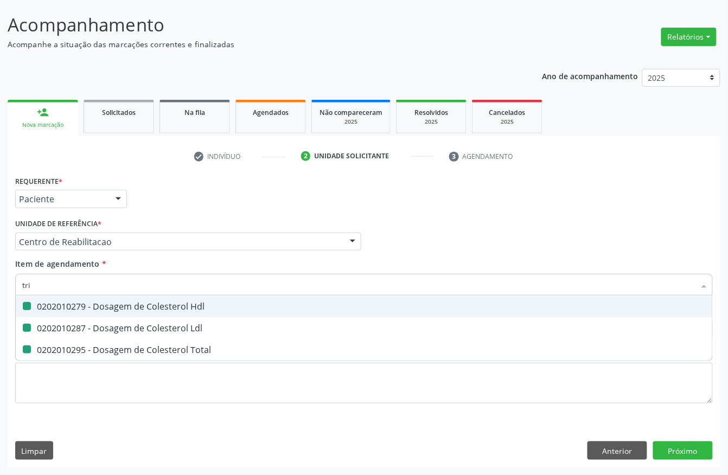
checkbox Total "false"
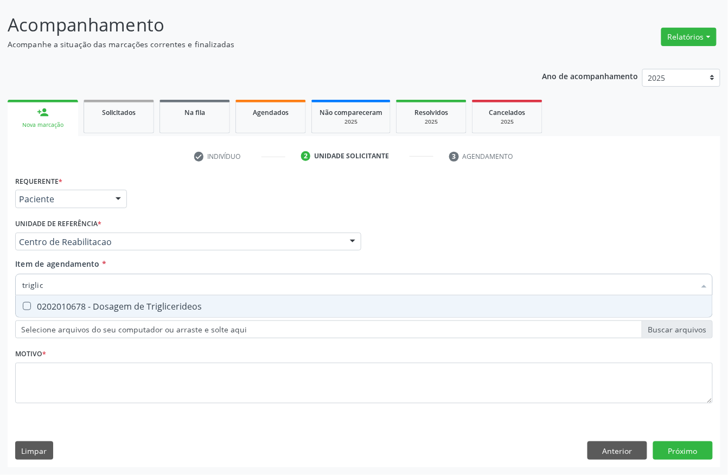
type input "triglice"
click at [61, 304] on div "0202010678 - Dosagem de Triglicerideos" at bounding box center [364, 306] width 684 height 9
checkbox Triglicerideos "true"
click at [54, 289] on input "triglice" at bounding box center [358, 285] width 673 height 22
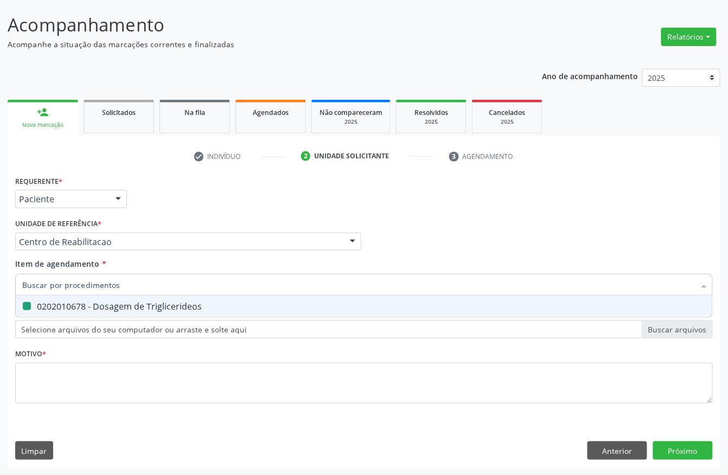
checkbox Triglicerideos "false"
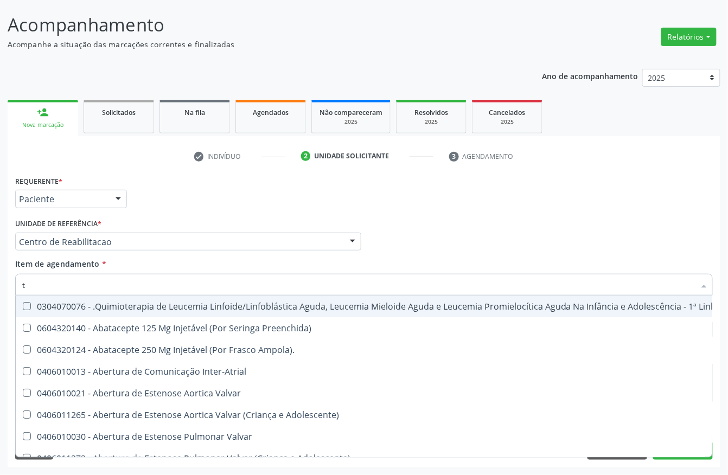
type input "[MEDICAL_DATA]"
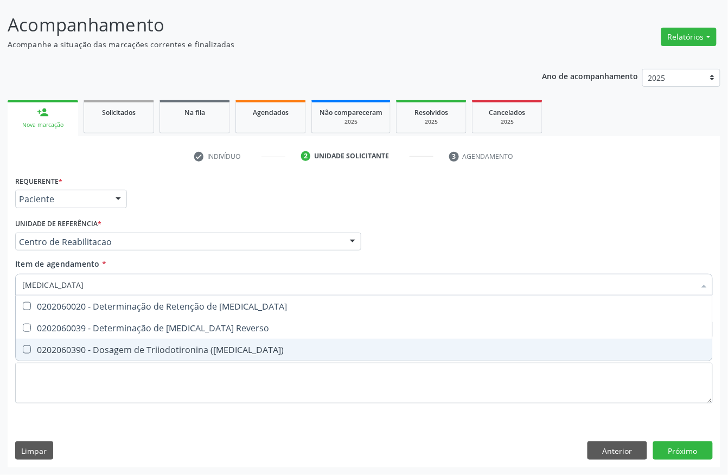
click at [53, 342] on span "0202060390 - Dosagem de Triiodotironina ([MEDICAL_DATA])" at bounding box center [364, 350] width 697 height 22
checkbox \(T3\) "true"
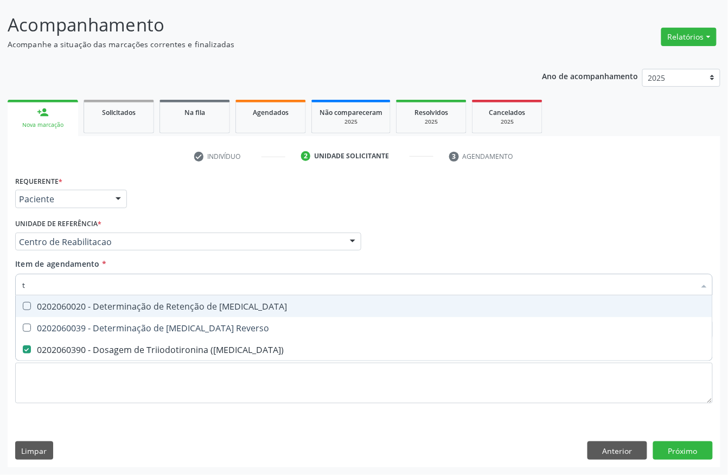
type input "t4"
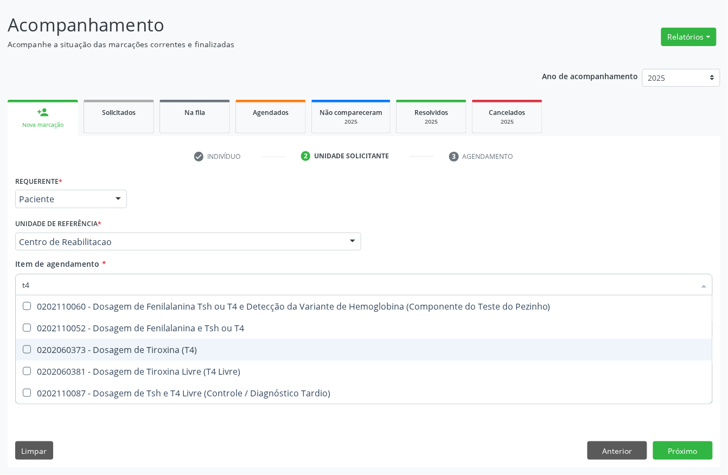
click at [84, 348] on div "0202060373 - Dosagem de Tiroxina (T4)" at bounding box center [364, 350] width 684 height 9
checkbox \(T4\) "true"
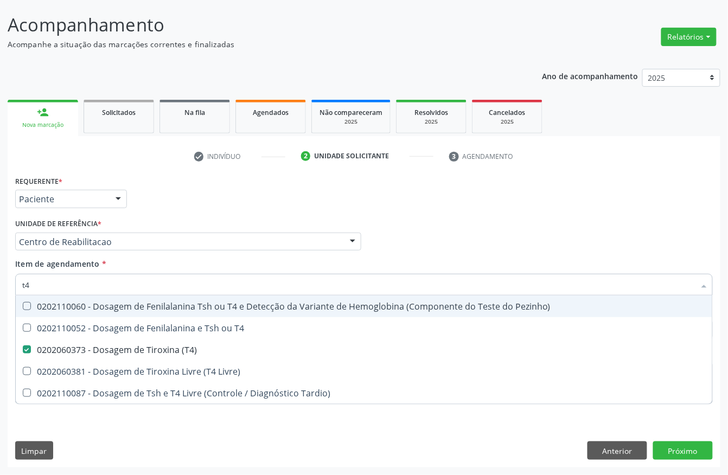
click at [70, 282] on input "t4" at bounding box center [358, 285] width 673 height 22
type input "ts"
checkbox \(T4\) "false"
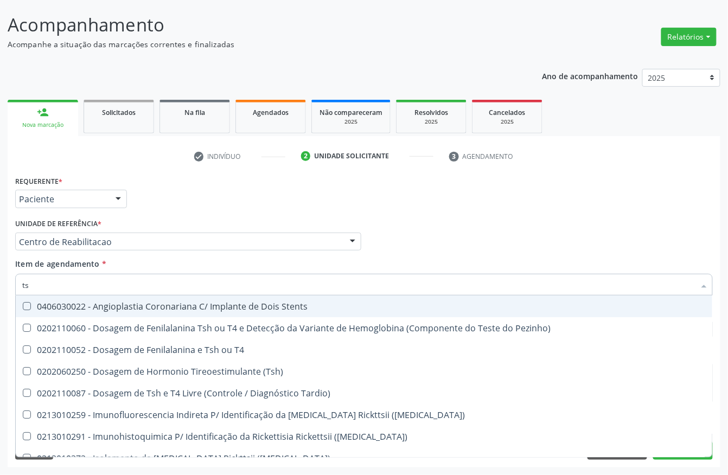
type input "tsh"
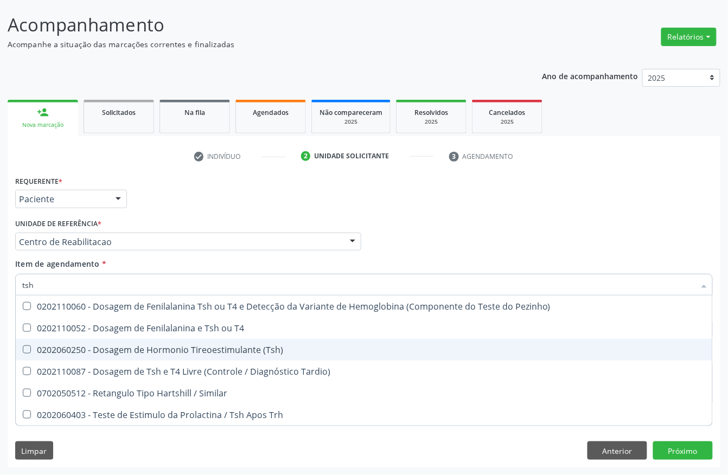
click at [87, 356] on span "0202060250 - Dosagem de Hormonio Tireoestimulante (Tsh)" at bounding box center [364, 350] width 697 height 22
checkbox \(Tsh\) "true"
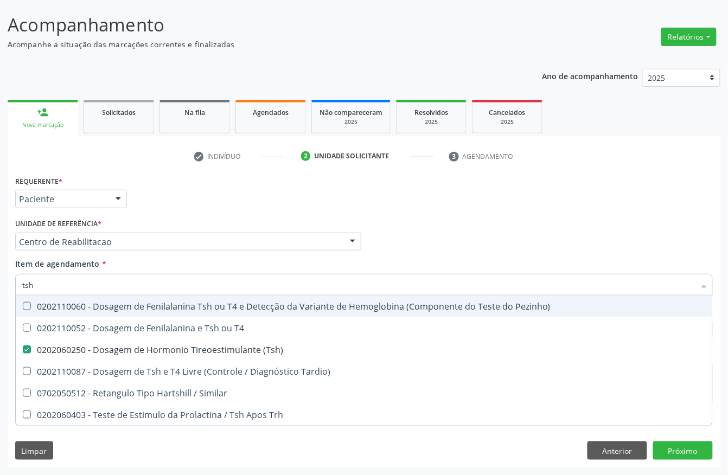
click at [65, 281] on input "tsh" at bounding box center [358, 285] width 673 height 22
type input "a"
checkbox \(Tsh\) "false"
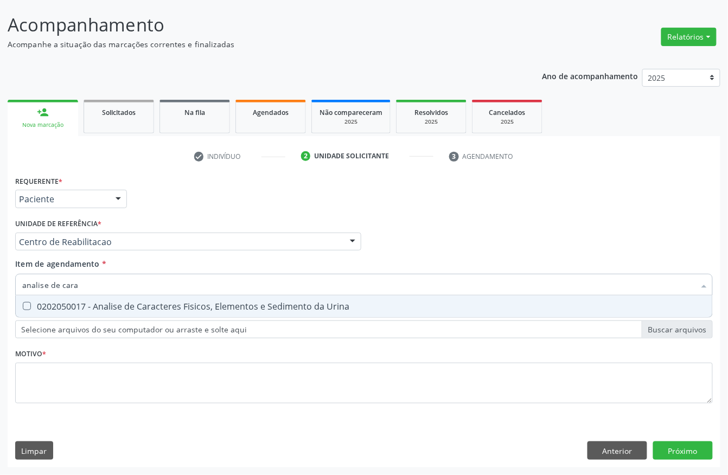
type input "analise de [MEDICAL_DATA]"
click at [70, 307] on div "0202050017 - Analise de Caracteres Fisicos, Elementos e Sedimento da Urina" at bounding box center [364, 306] width 684 height 9
checkbox Urina "true"
click at [85, 281] on input "analise de [MEDICAL_DATA]" at bounding box center [358, 285] width 673 height 22
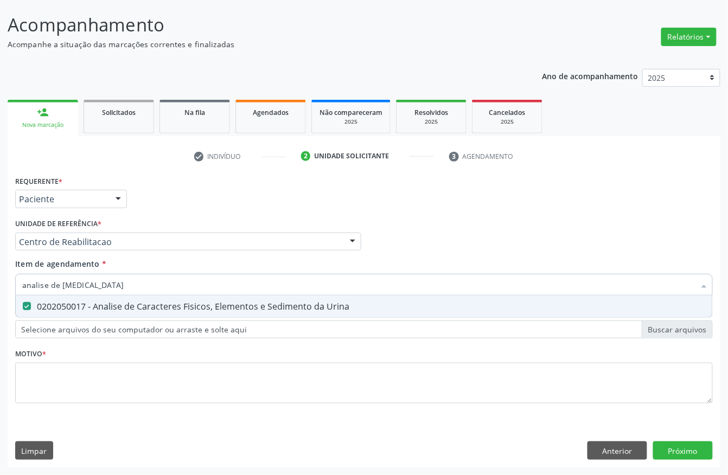
click at [85, 281] on input "analise de [MEDICAL_DATA]" at bounding box center [358, 285] width 673 height 22
type input "fe"
checkbox Urina "false"
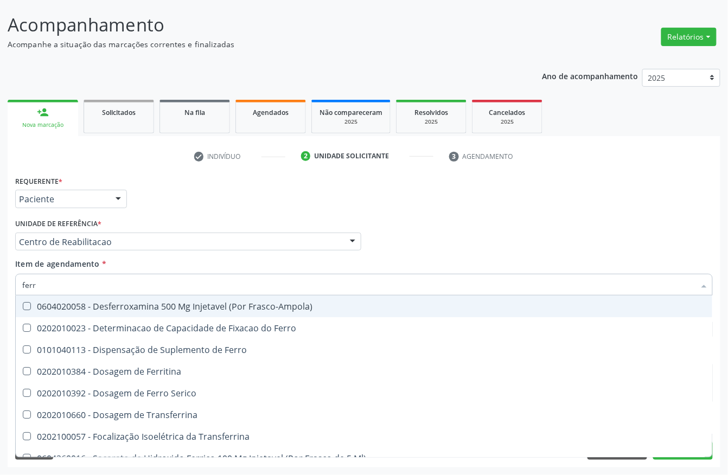
type input "ferro"
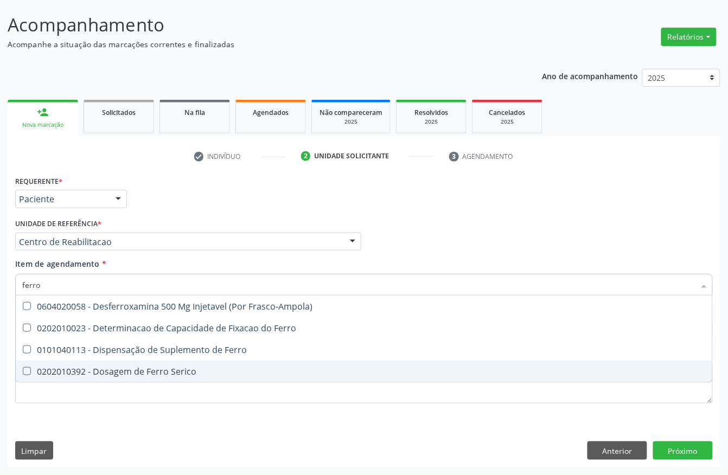
click at [113, 374] on div "0202010392 - Dosagem de Ferro Serico" at bounding box center [364, 371] width 684 height 9
checkbox Serico "true"
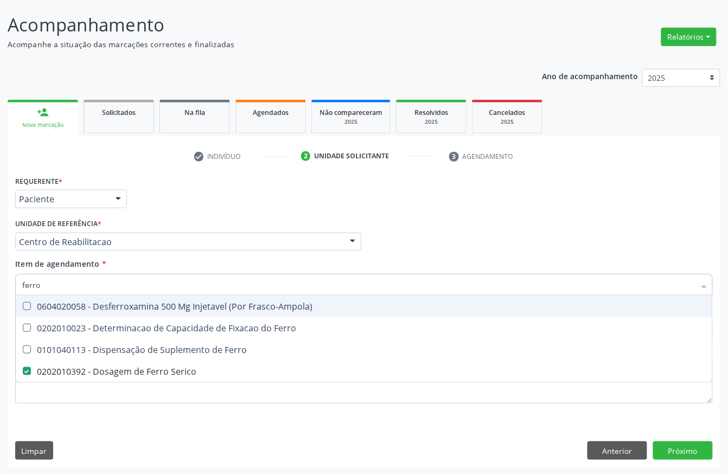
click at [81, 291] on input "ferro" at bounding box center [358, 285] width 673 height 22
type input "fe"
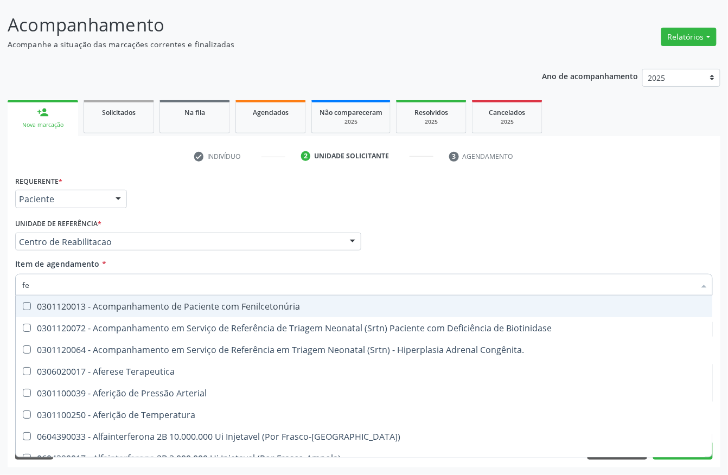
checkbox Terapeutica "false"
type input "fer"
checkbox Grama\) "true"
checkbox Serico "false"
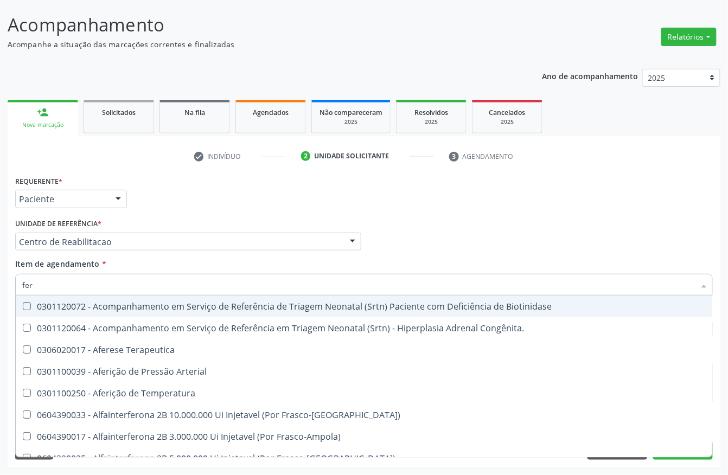
type input "ferr"
checkbox Temperatura "true"
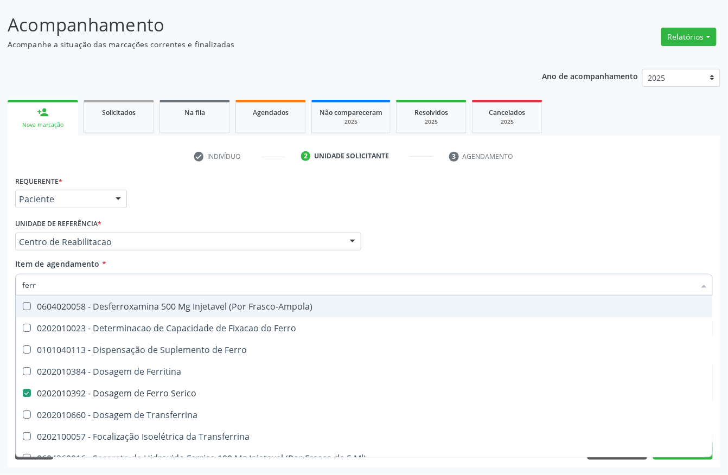
type input "ferri"
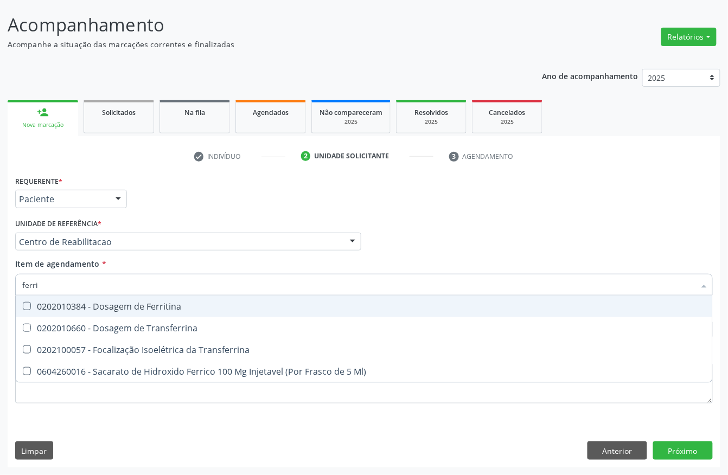
click at [84, 298] on span "0202010384 - Dosagem de Ferritina" at bounding box center [364, 307] width 697 height 22
checkbox Ferritina "true"
click at [72, 281] on input "ferri" at bounding box center [358, 285] width 673 height 22
type input "bi"
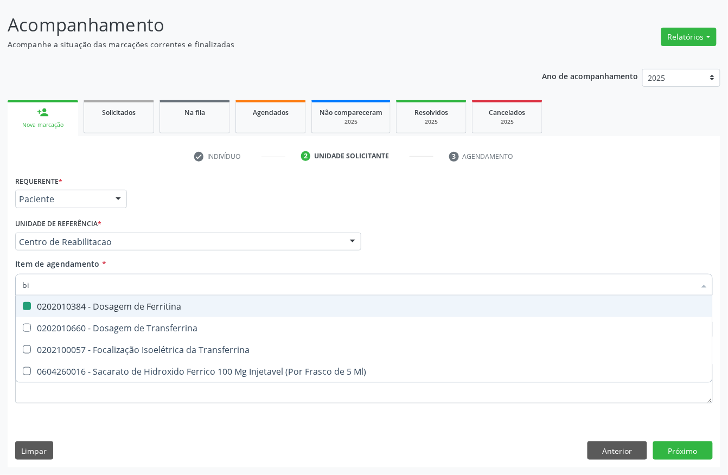
checkbox Ferritina "false"
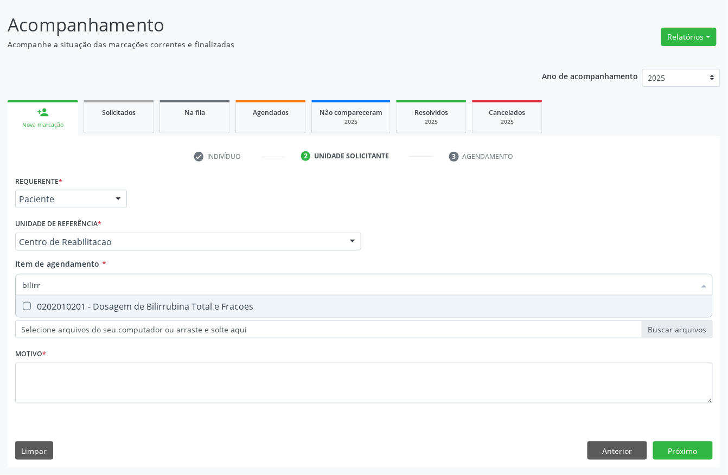
type input "bilirru"
click at [103, 307] on div "0202010201 - Dosagem de Bilirrubina Total e Fracoes" at bounding box center [364, 306] width 684 height 9
checkbox Fracoes "true"
click at [92, 283] on input "bilirru" at bounding box center [358, 285] width 673 height 22
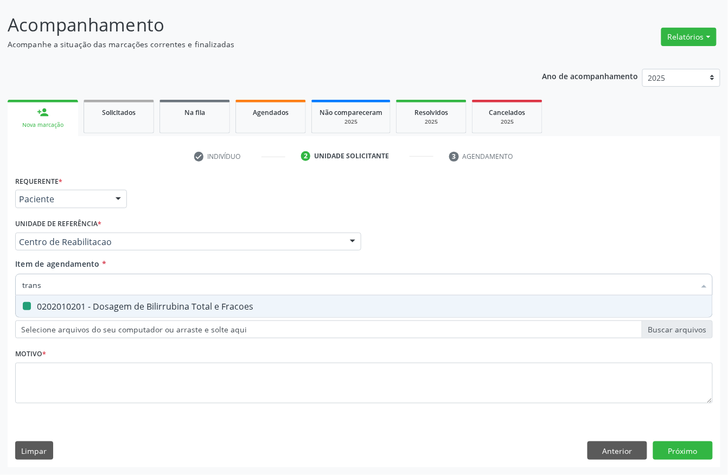
type input "transa"
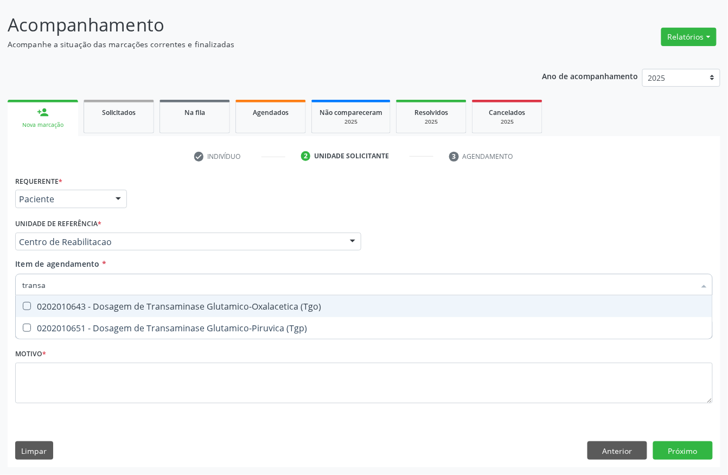
click at [92, 304] on div "0202010643 - Dosagem de Transaminase Glutamico-Oxalacetica (Tgo)" at bounding box center [364, 306] width 684 height 9
checkbox \(Tgo\) "true"
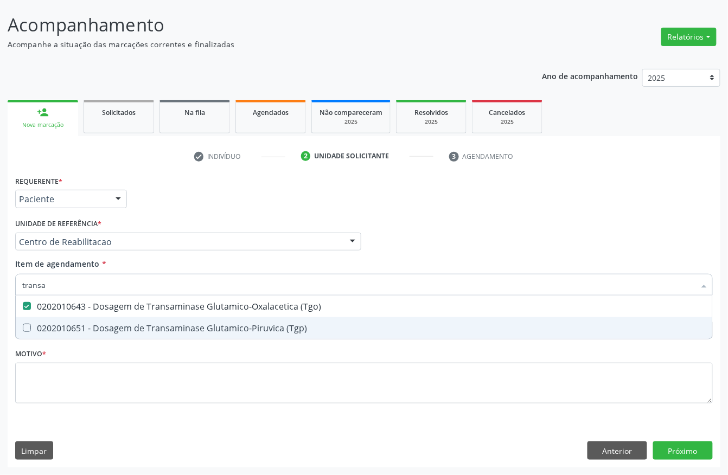
click at [91, 319] on span "0202010651 - Dosagem de Transaminase Glutamico-Piruvica (Tgp)" at bounding box center [364, 328] width 697 height 22
checkbox \(Tgp\) "true"
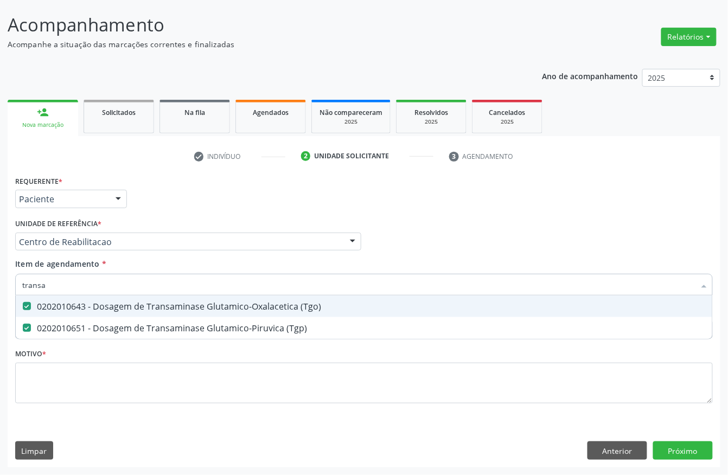
click at [91, 281] on input "transa" at bounding box center [358, 285] width 673 height 22
type input "ga"
checkbox \(Tgo\) "false"
checkbox \(Tgp\) "false"
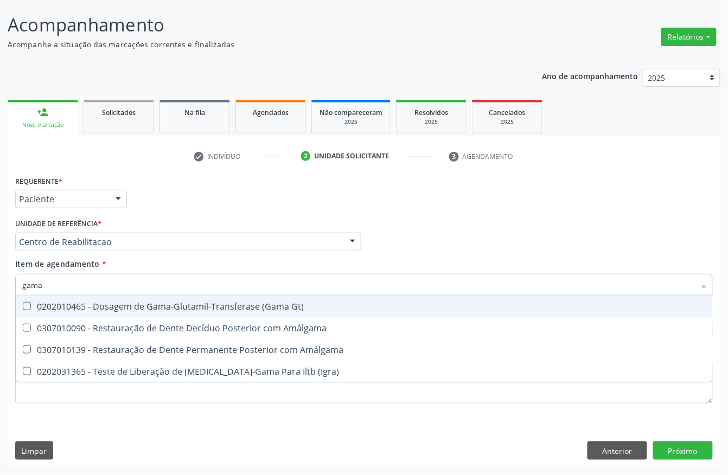
type input "gama g"
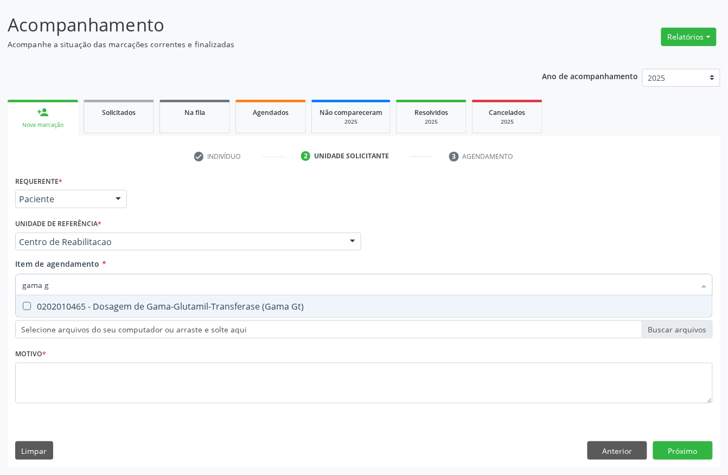
click at [94, 307] on div "0202010465 - Dosagem de Gama-Glutamil-Transferase (Gama Gt)" at bounding box center [364, 306] width 684 height 9
checkbox Gt\) "true"
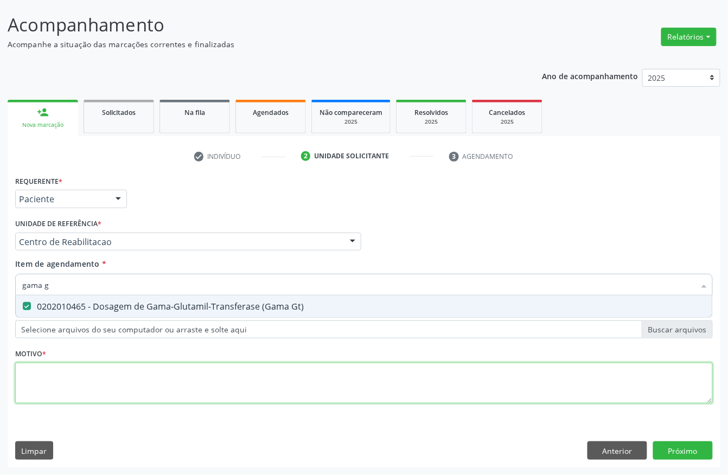
click at [68, 392] on div "Requerente * Paciente Profissional de Saúde Paciente Nenhum resultado encontrad…" at bounding box center [364, 296] width 698 height 246
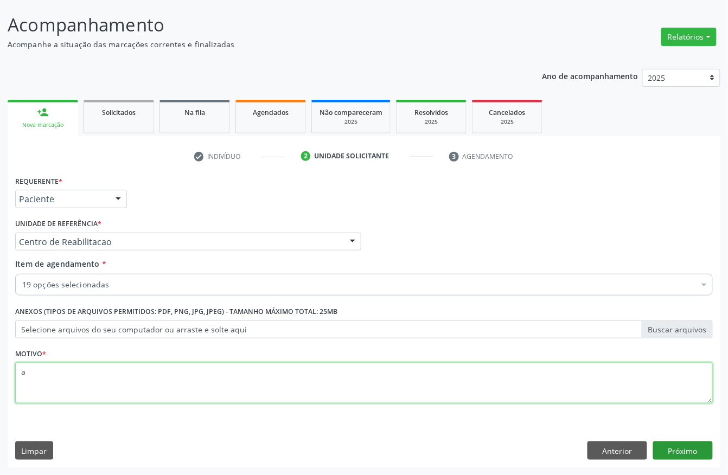
type textarea "a"
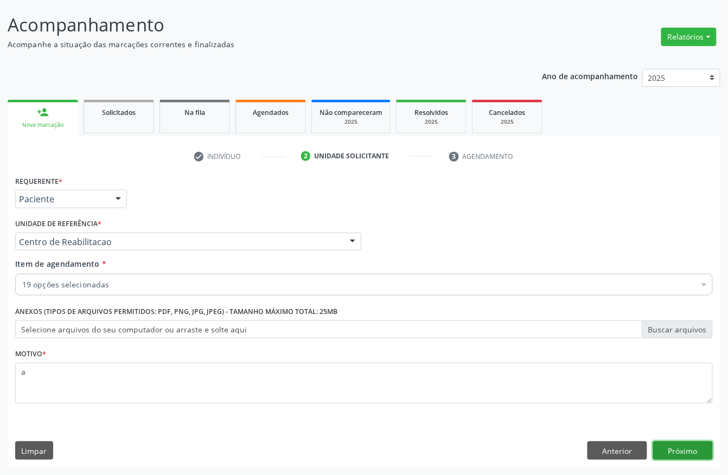
click at [689, 443] on button "Próximo" at bounding box center [683, 451] width 60 height 18
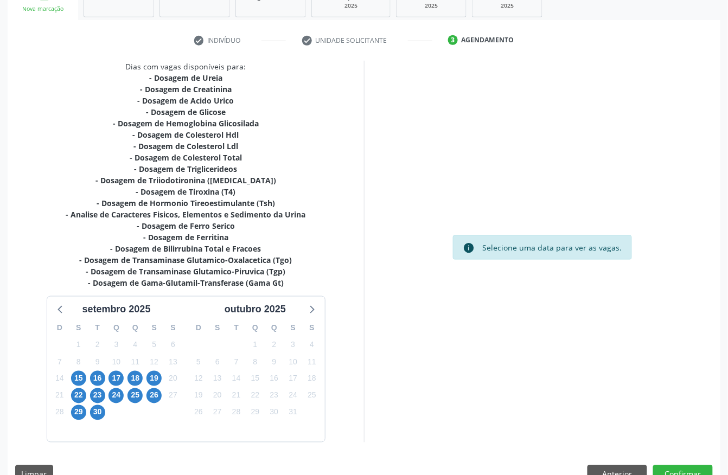
scroll to position [202, 0]
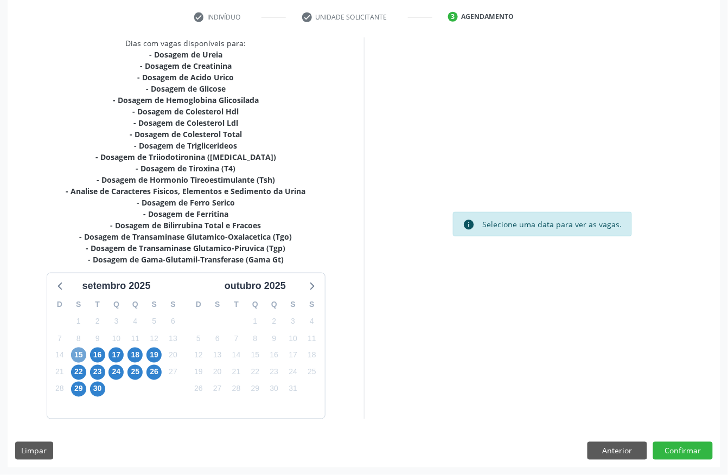
click at [75, 352] on span "15" at bounding box center [78, 355] width 15 height 15
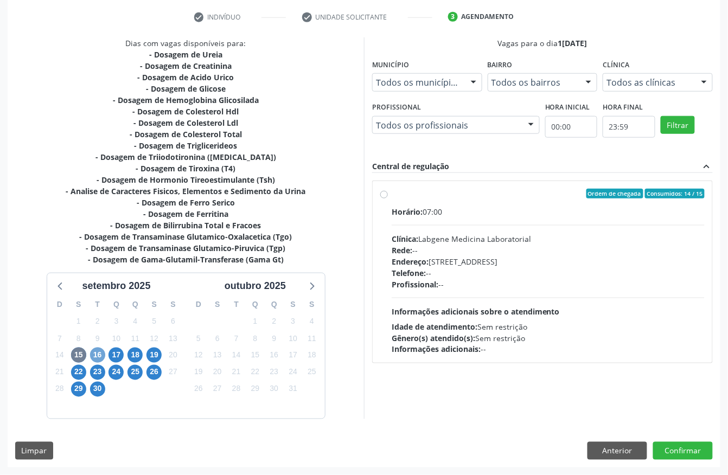
click at [100, 359] on span "16" at bounding box center [97, 355] width 15 height 15
click at [77, 378] on span "22" at bounding box center [78, 372] width 15 height 15
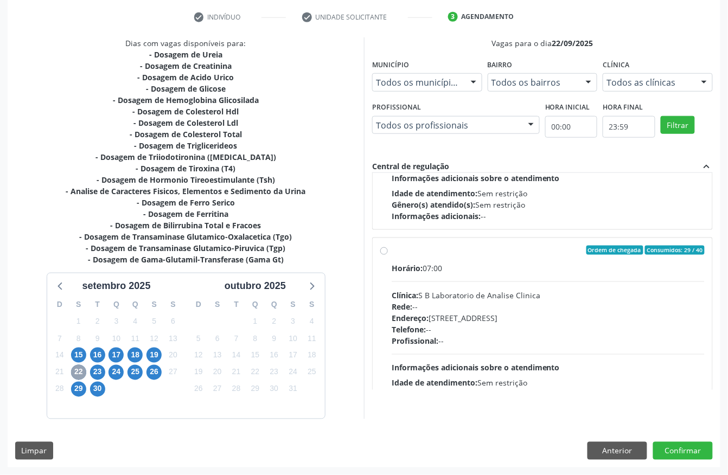
scroll to position [172, 0]
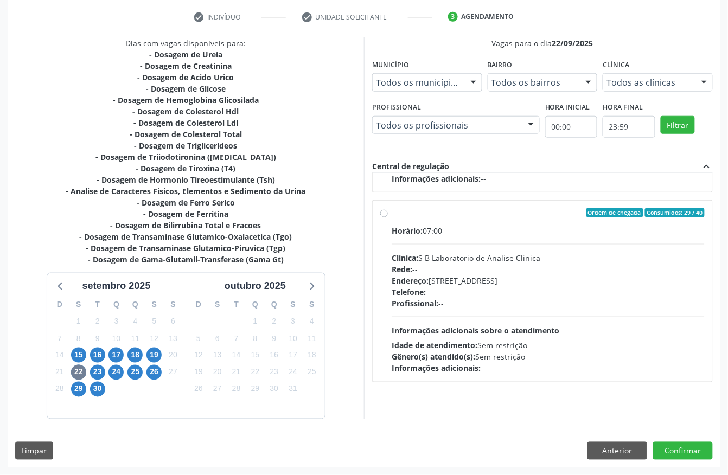
click at [454, 261] on div "Clínica: S B Laboratorio de Analise Clinica" at bounding box center [548, 257] width 313 height 11
click at [388, 218] on input "Ordem de chegada Consumidos: 29 / 40 Horário: 07:00 Clínica: S B Laboratorio de…" at bounding box center [384, 213] width 8 height 10
radio input "true"
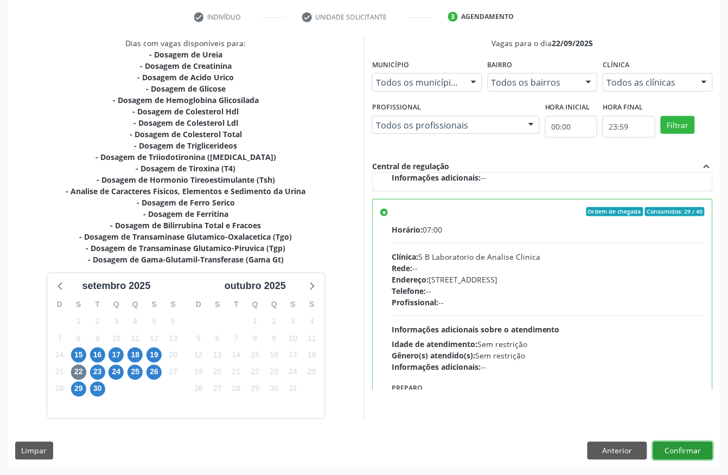
click at [689, 452] on button "Confirmar" at bounding box center [683, 451] width 60 height 18
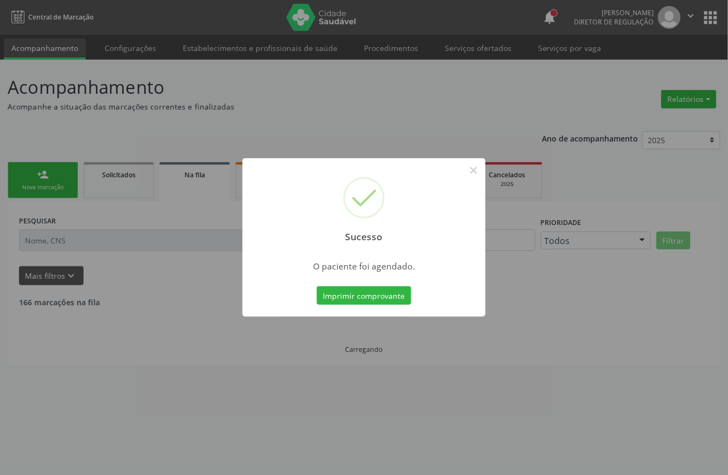
scroll to position [0, 0]
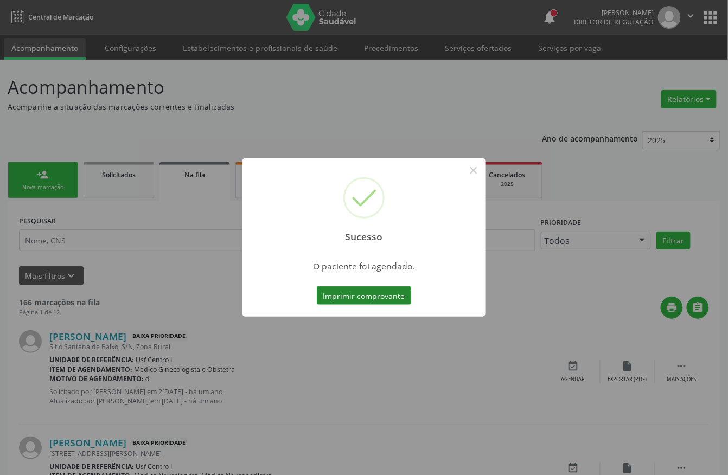
click at [350, 291] on button "Imprimir comprovante" at bounding box center [364, 296] width 94 height 18
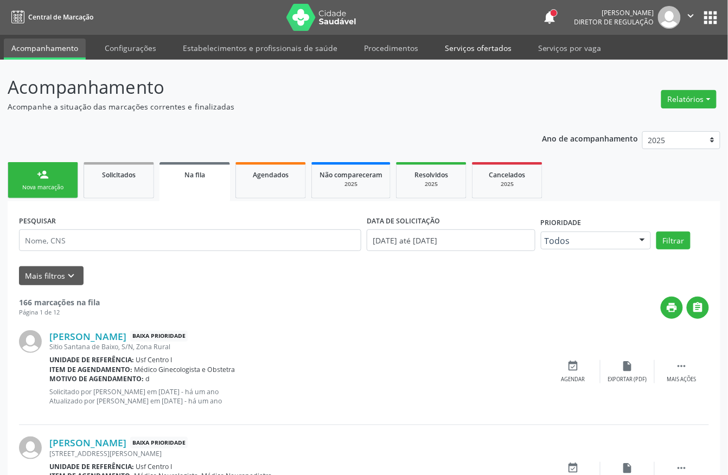
click at [455, 50] on link "Serviços ofertados" at bounding box center [478, 48] width 82 height 19
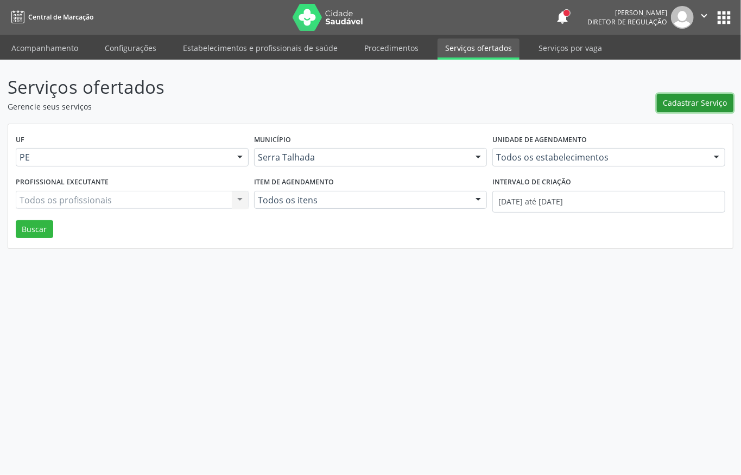
click at [710, 103] on span "Cadastrar Serviço" at bounding box center [695, 102] width 64 height 11
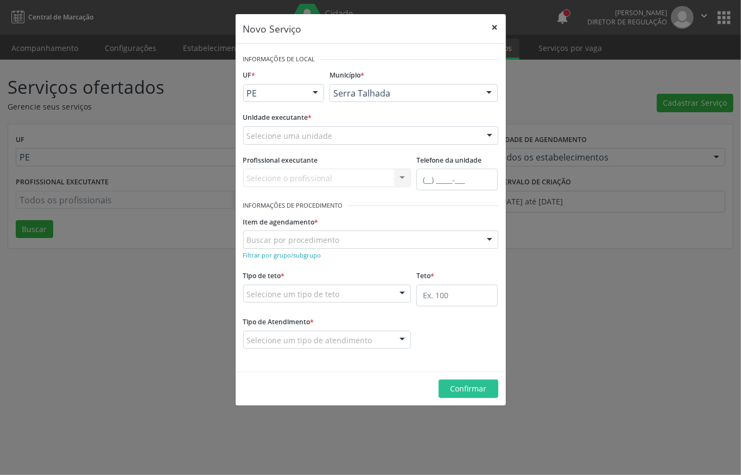
click at [500, 33] on button "×" at bounding box center [495, 27] width 22 height 27
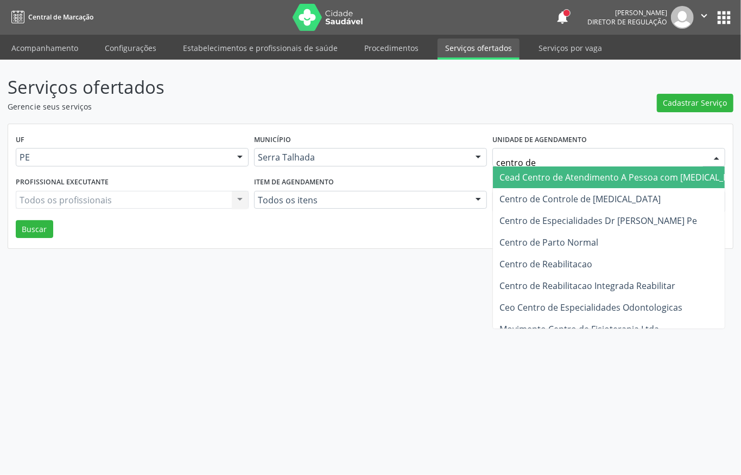
type input "centro de r"
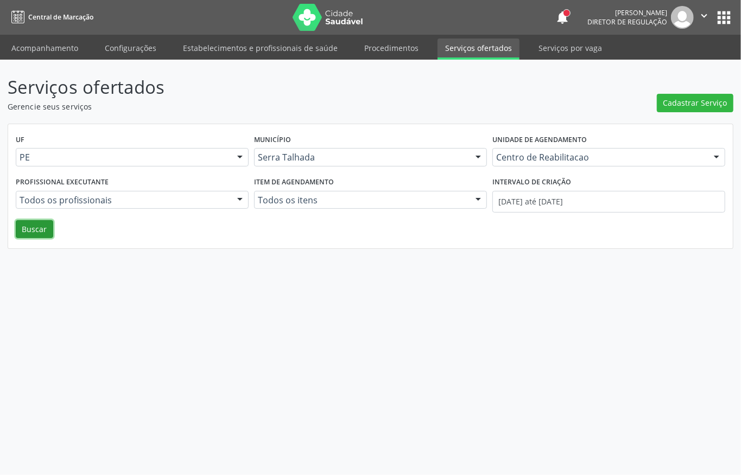
click at [43, 231] on button "Buscar" at bounding box center [34, 229] width 37 height 18
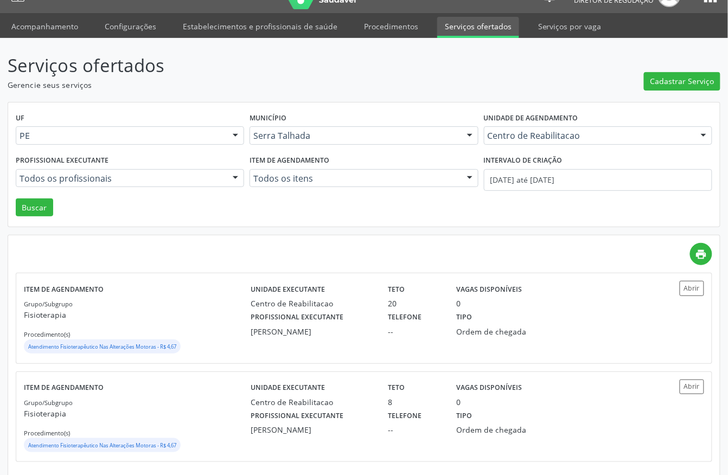
scroll to position [34, 0]
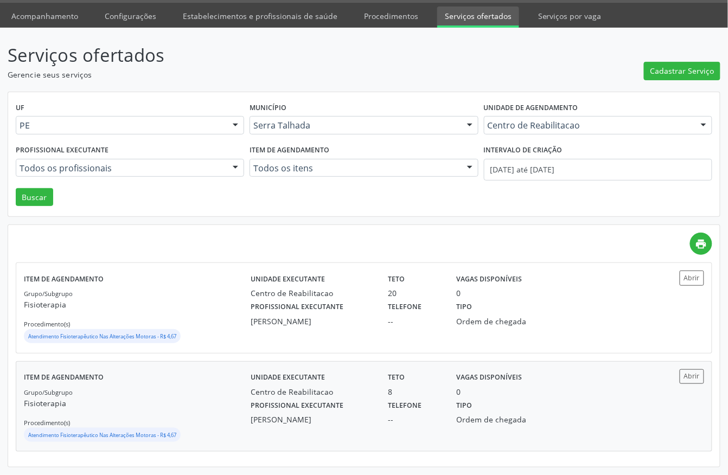
click at [527, 395] on div "0" at bounding box center [501, 391] width 88 height 11
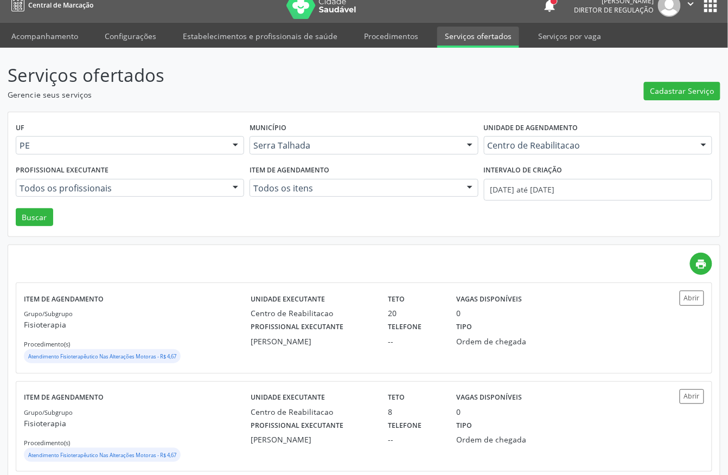
scroll to position [0, 0]
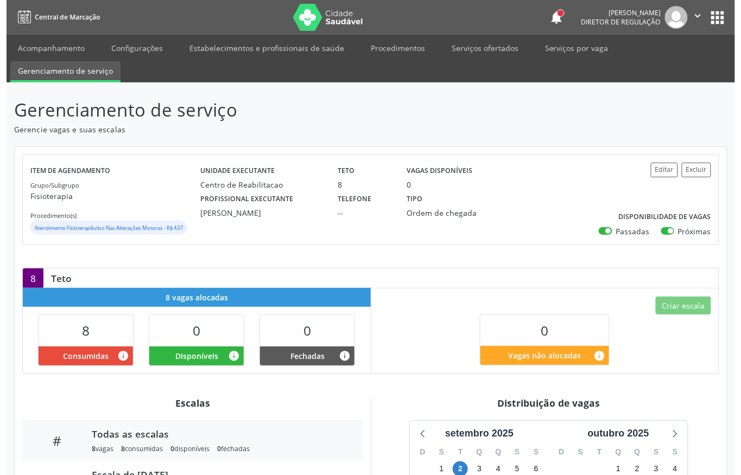
scroll to position [144, 0]
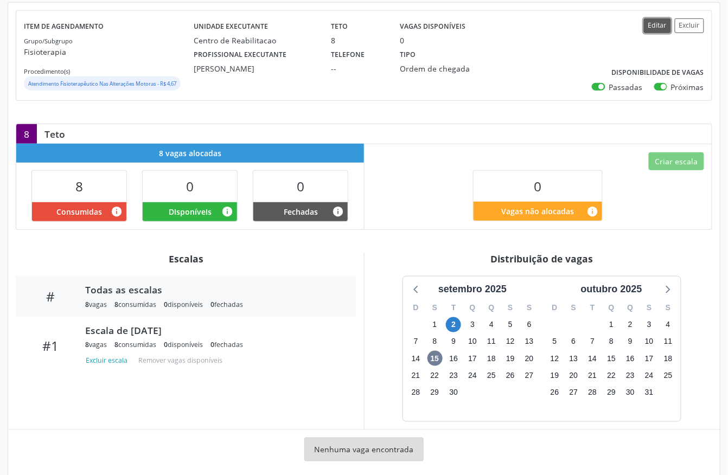
click at [658, 33] on button "Editar" at bounding box center [657, 25] width 27 height 15
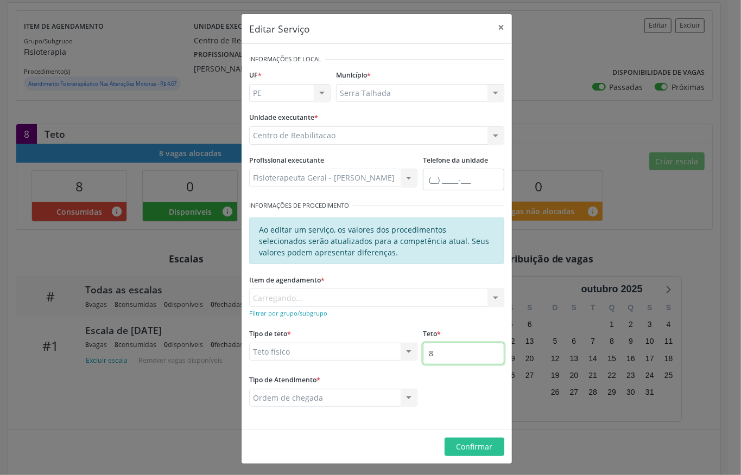
click at [437, 353] on input "8" at bounding box center [463, 354] width 81 height 22
type input "10"
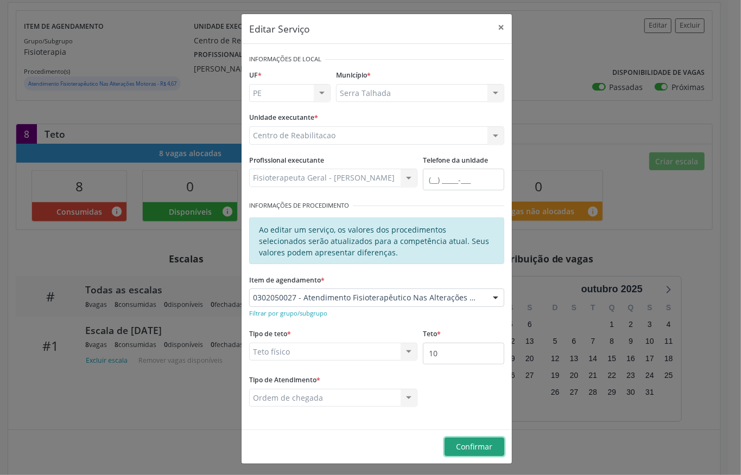
click at [479, 453] on button "Confirmar" at bounding box center [474, 447] width 60 height 18
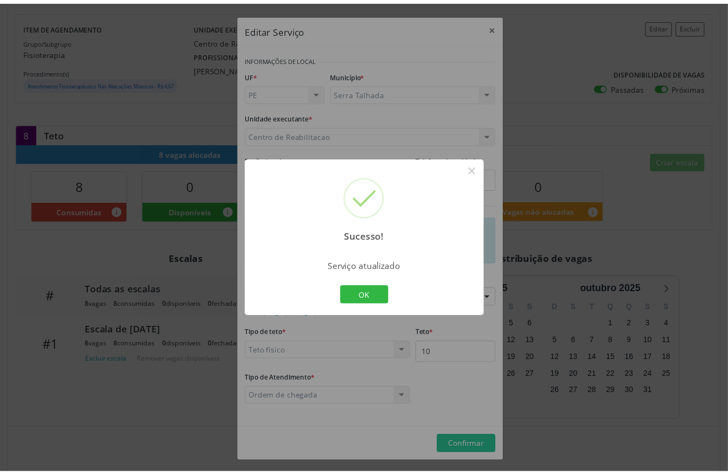
scroll to position [142, 0]
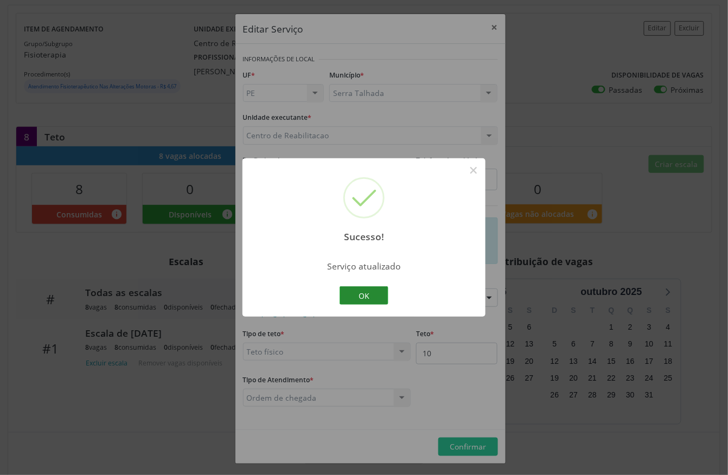
click at [366, 300] on button "OK" at bounding box center [364, 296] width 49 height 18
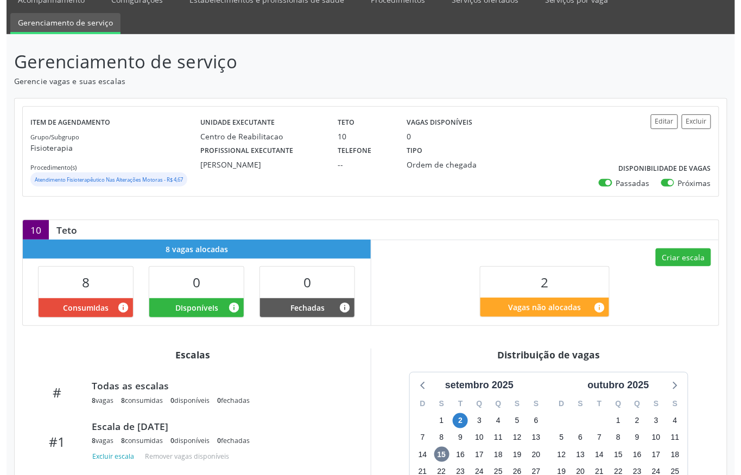
scroll to position [144, 0]
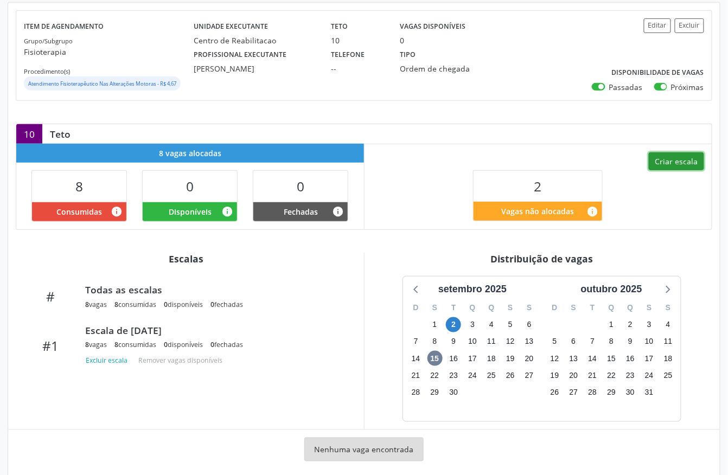
click at [672, 166] on button "Criar escala" at bounding box center [676, 161] width 55 height 18
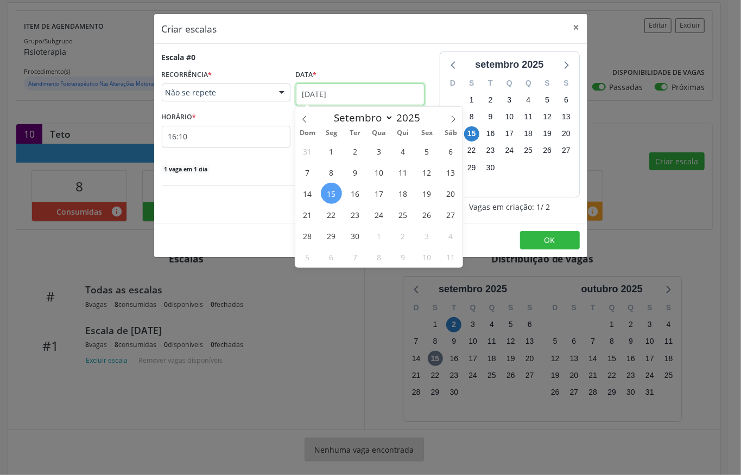
click at [329, 94] on input "1[DATE]" at bounding box center [360, 95] width 129 height 22
click at [383, 191] on span "17" at bounding box center [378, 193] width 21 height 21
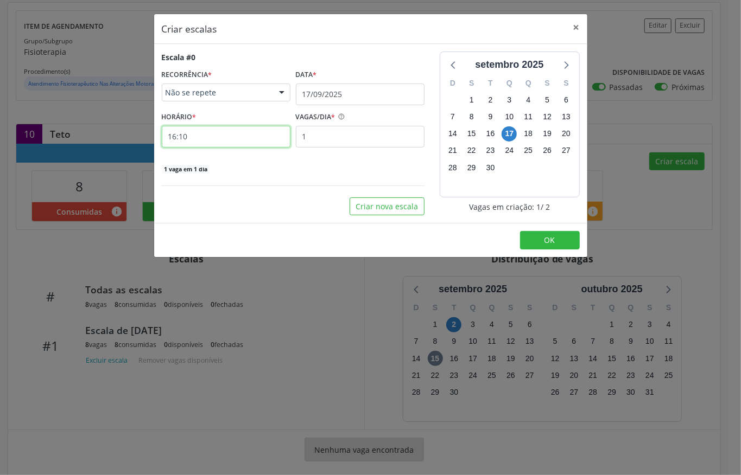
click at [215, 133] on input "16:10" at bounding box center [226, 137] width 129 height 22
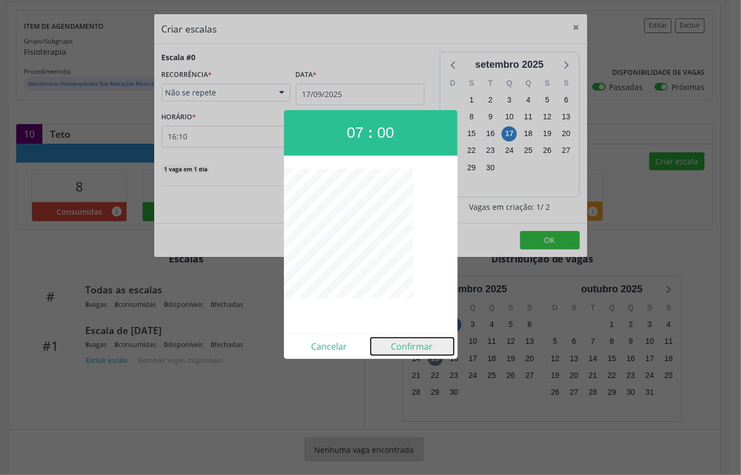
click at [398, 353] on button "Confirmar" at bounding box center [412, 346] width 83 height 17
type input "07:00"
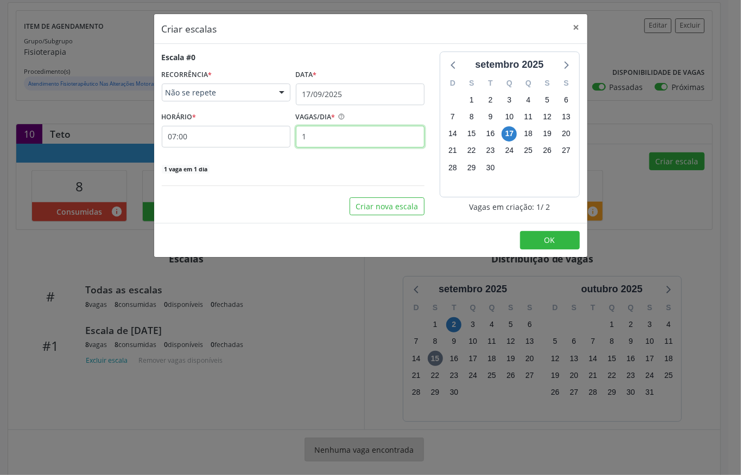
click at [335, 139] on input "1" at bounding box center [360, 137] width 129 height 22
type input "2"
click at [295, 164] on div "2 vagas em 1 dia" at bounding box center [293, 168] width 263 height 11
click at [219, 133] on input "07:00" at bounding box center [226, 137] width 129 height 22
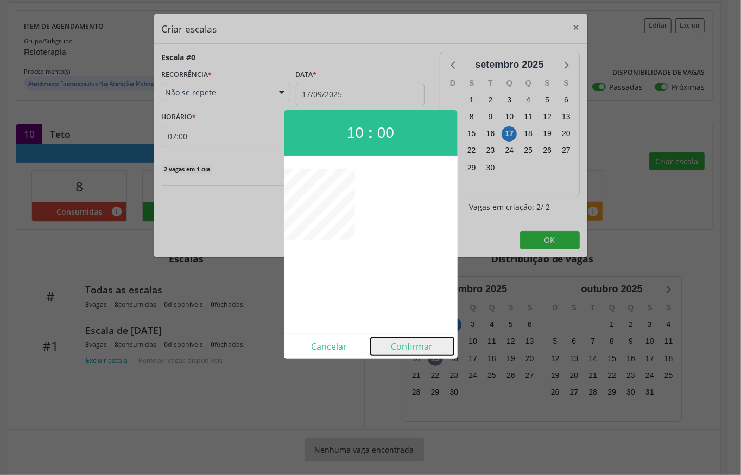
click at [415, 345] on button "Confirmar" at bounding box center [412, 346] width 83 height 17
type input "10:00"
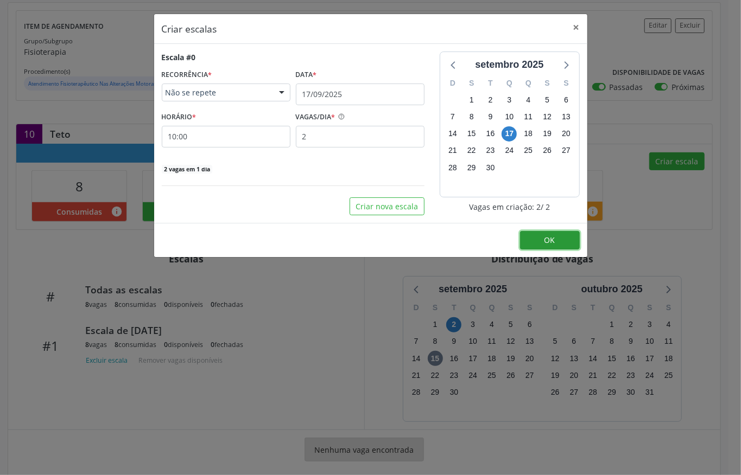
click at [541, 241] on button "OK" at bounding box center [550, 240] width 60 height 18
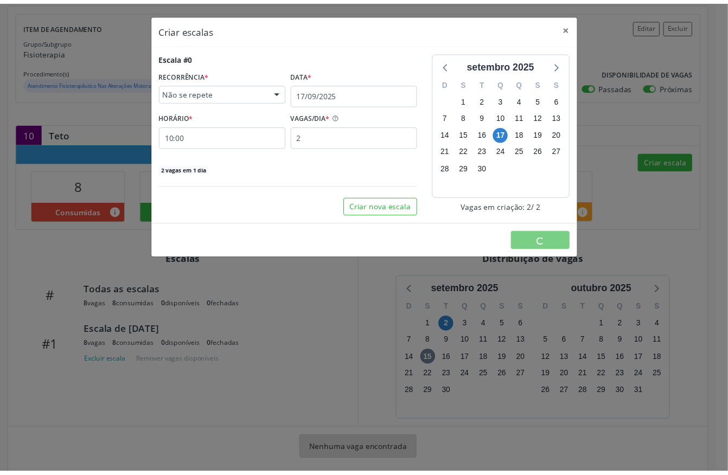
scroll to position [0, 0]
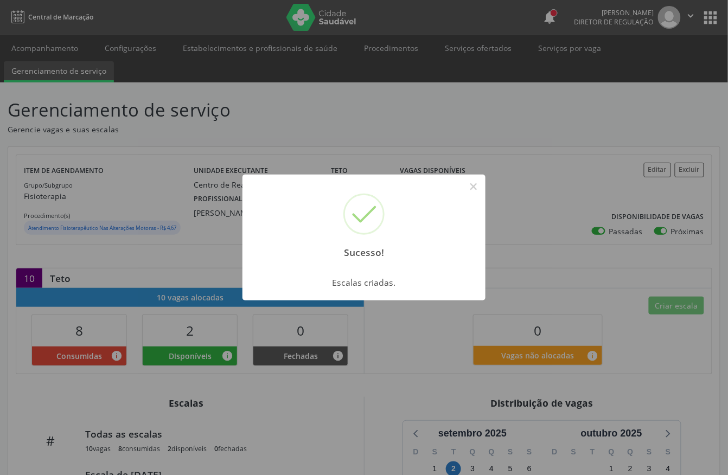
click at [463, 183] on div "Sucesso! ×" at bounding box center [364, 221] width 243 height 93
click at [474, 183] on button "×" at bounding box center [474, 186] width 18 height 18
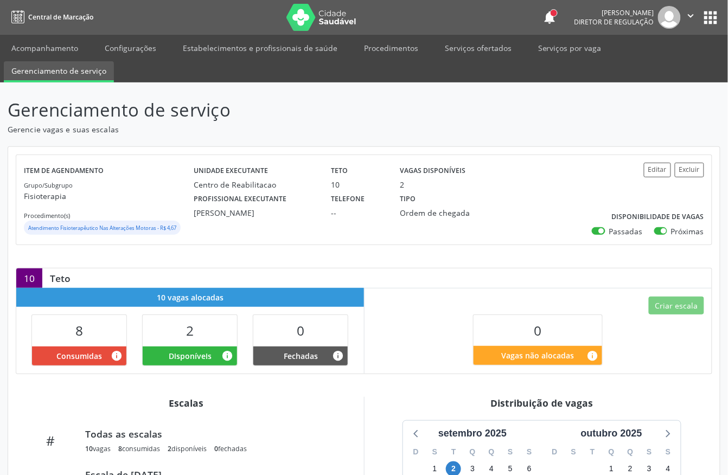
click at [717, 20] on button "apps" at bounding box center [711, 17] width 19 height 19
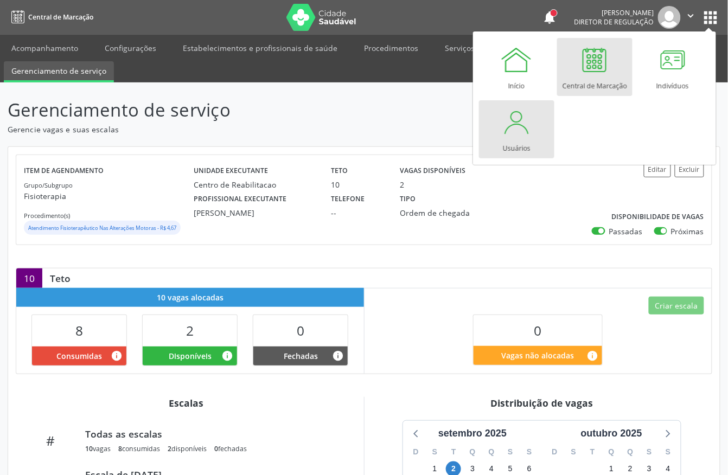
click at [524, 126] on div at bounding box center [516, 122] width 33 height 33
